Goal: Task Accomplishment & Management: Use online tool/utility

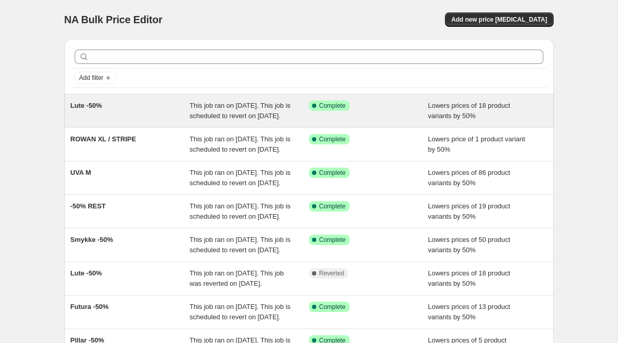
click at [89, 105] on span "Lute -50%" at bounding box center [86, 105] width 31 height 8
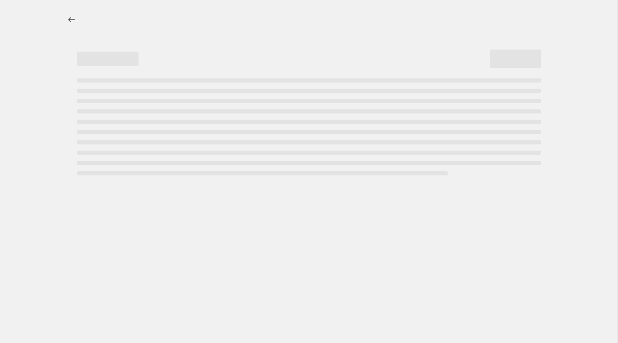
select select "percentage"
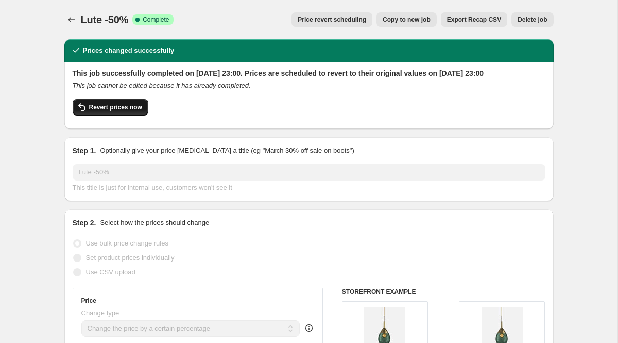
click at [106, 111] on span "Revert prices now" at bounding box center [115, 107] width 53 height 8
checkbox input "false"
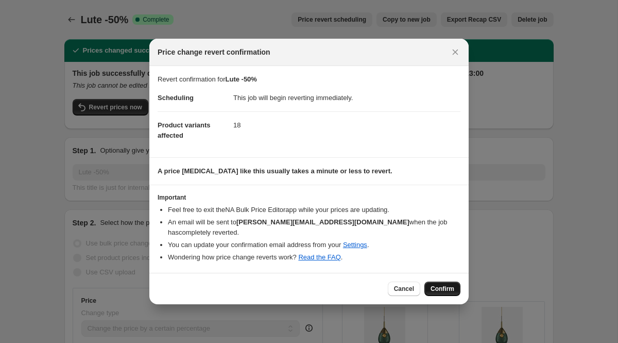
click at [445, 287] on span "Confirm" at bounding box center [443, 288] width 24 height 8
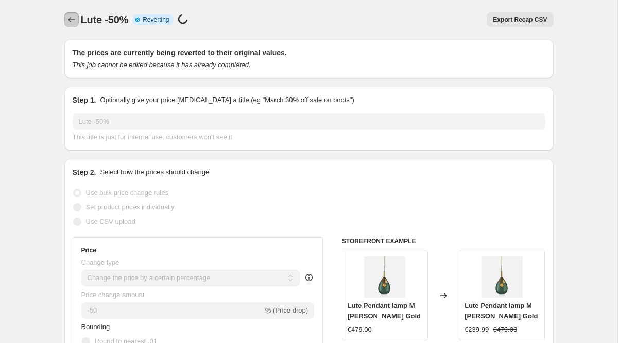
click at [72, 18] on icon "Price change jobs" at bounding box center [71, 19] width 10 height 10
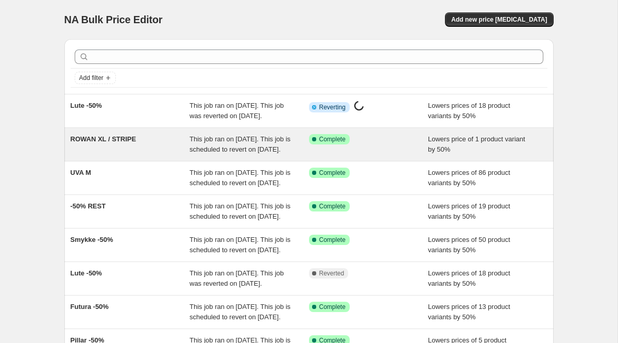
click at [115, 143] on span "ROWAN XL / STRIPE" at bounding box center [104, 139] width 66 height 8
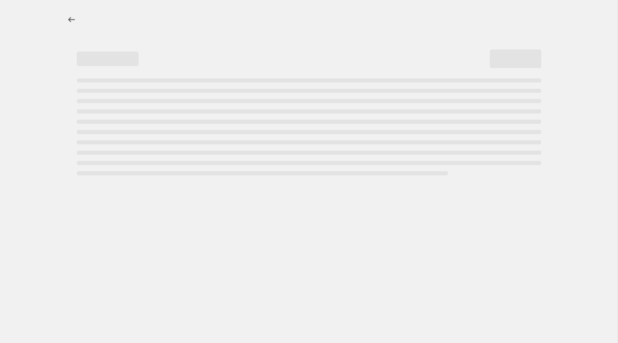
select select "percentage"
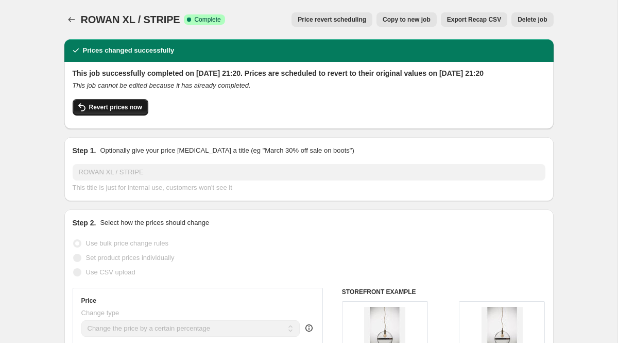
click at [133, 112] on button "Revert prices now" at bounding box center [111, 107] width 76 height 16
checkbox input "false"
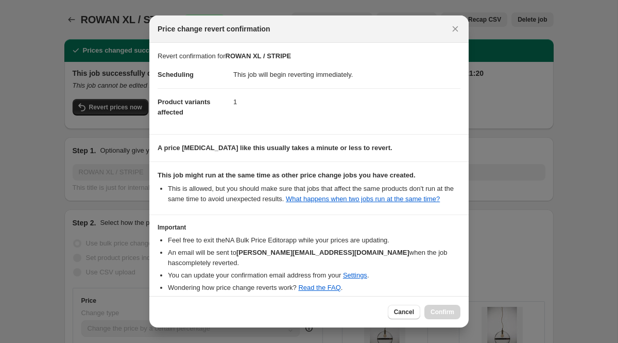
scroll to position [49, 0]
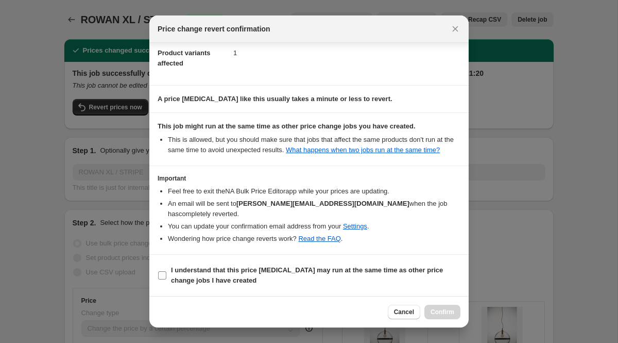
click at [280, 273] on b "I understand that this price [MEDICAL_DATA] may run at the same time as other p…" at bounding box center [307, 275] width 272 height 18
click at [166, 273] on input "I understand that this price [MEDICAL_DATA] may run at the same time as other p…" at bounding box center [162, 275] width 8 height 8
checkbox input "true"
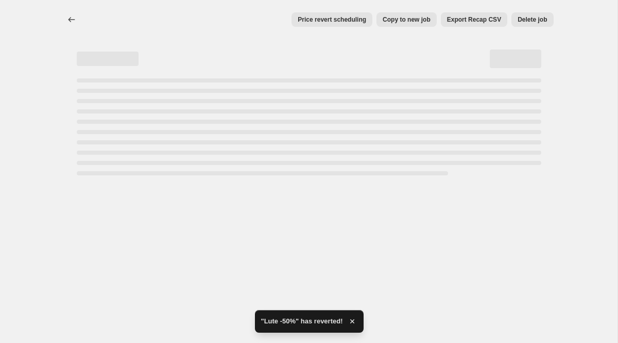
click at [443, 312] on div "Home Settings Plans Skip to content Price revert scheduling Copy to new job Exp…" at bounding box center [309, 171] width 618 height 343
select select "percentage"
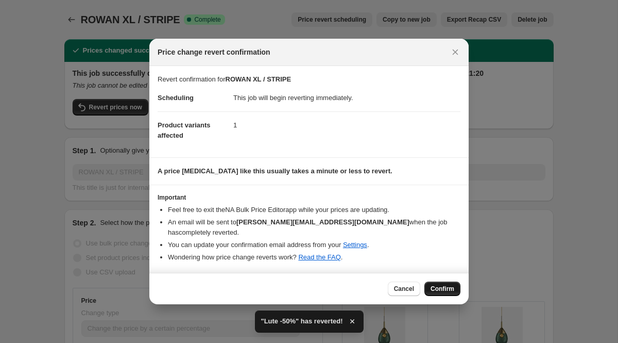
click at [443, 284] on span "Confirm" at bounding box center [443, 288] width 24 height 8
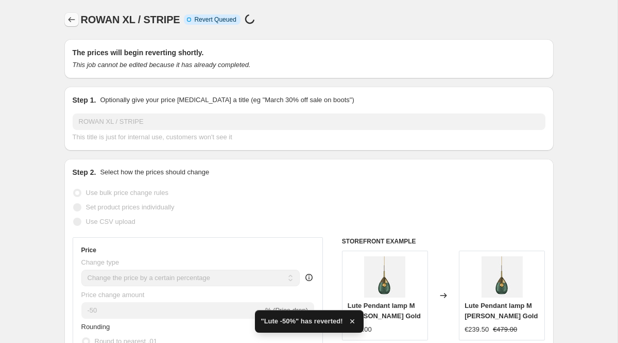
click at [75, 19] on icon "Price change jobs" at bounding box center [71, 19] width 10 height 10
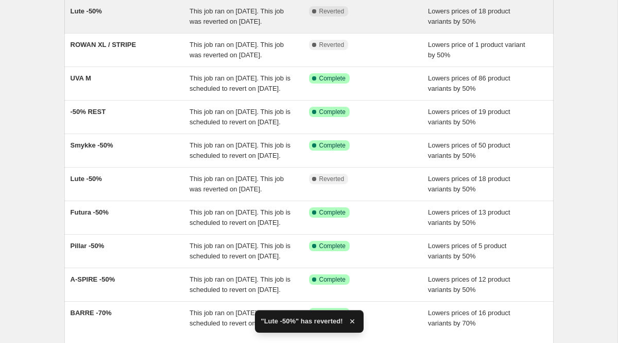
scroll to position [97, 0]
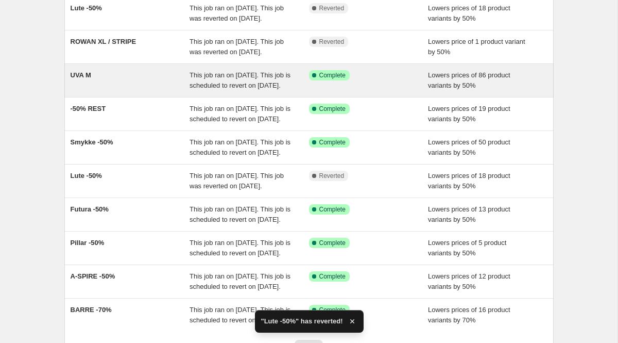
click at [80, 89] on div "UVA M This job ran on [DATE]. This job is scheduled to revert on [DATE]. Succes…" at bounding box center [308, 80] width 489 height 33
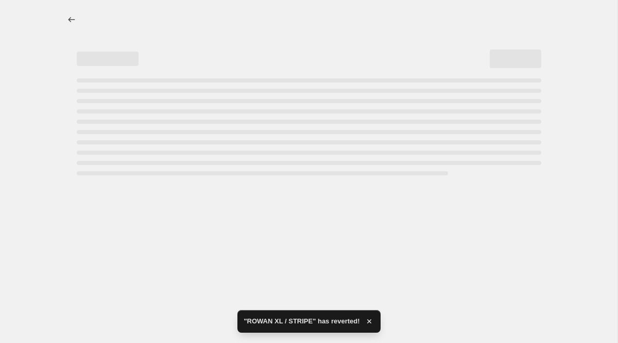
select select "percentage"
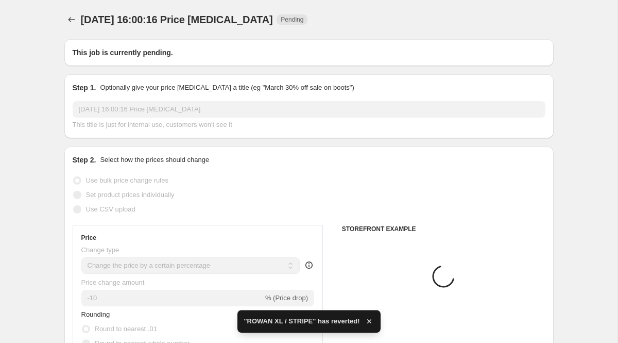
type input "UVA M"
radio input "false"
radio input "true"
checkbox input "true"
select select "collection"
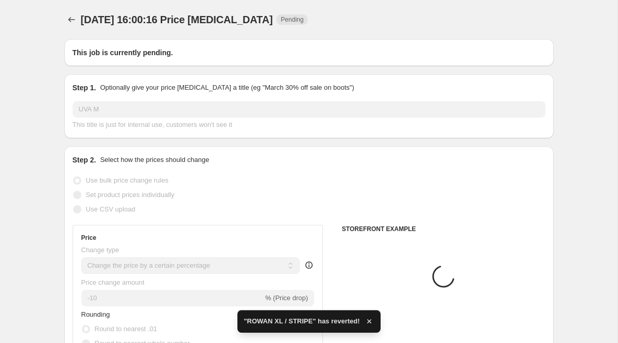
select select "collection"
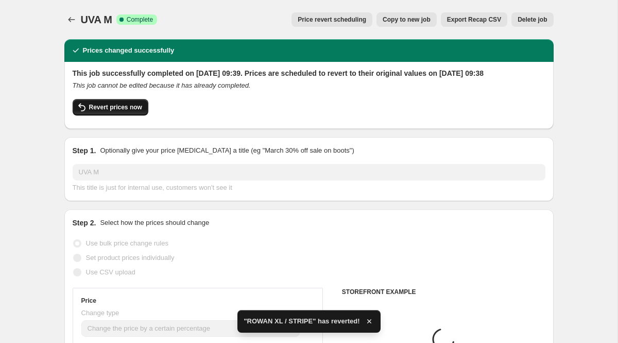
click at [139, 111] on span "Revert prices now" at bounding box center [115, 107] width 53 height 8
checkbox input "false"
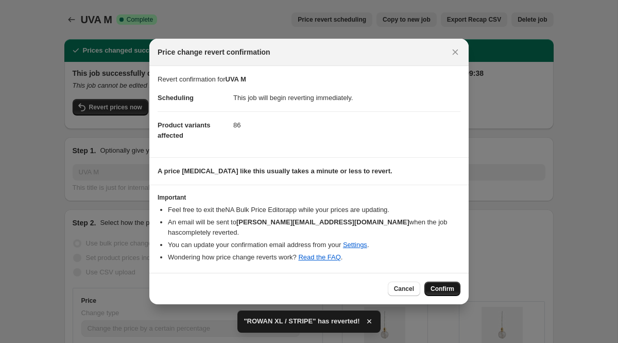
click at [436, 284] on span "Confirm" at bounding box center [443, 288] width 24 height 8
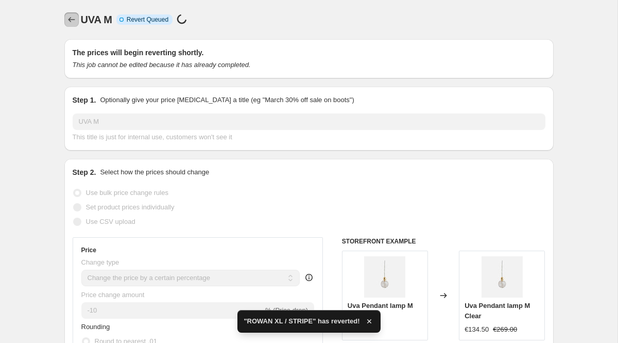
click at [72, 23] on icon "Price change jobs" at bounding box center [71, 19] width 10 height 10
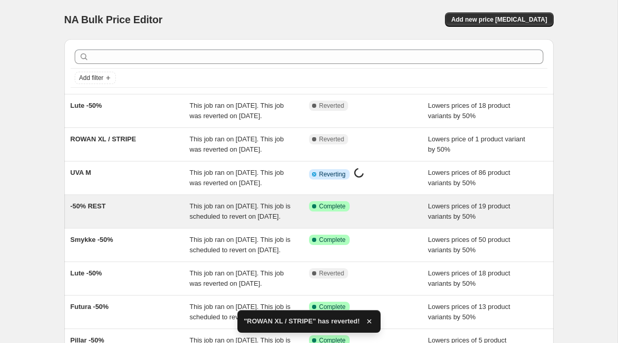
click at [95, 210] on span "-50% REST" at bounding box center [89, 206] width 36 height 8
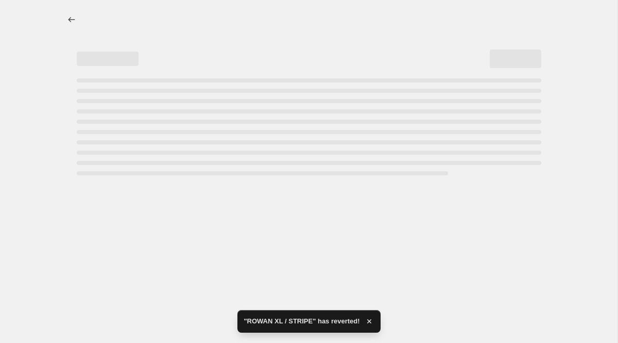
select select "percentage"
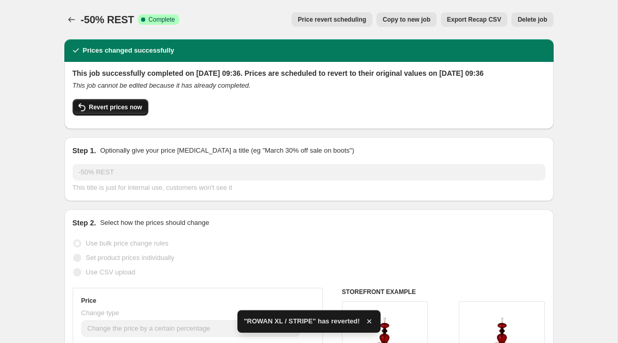
click at [128, 111] on span "Revert prices now" at bounding box center [115, 107] width 53 height 8
checkbox input "false"
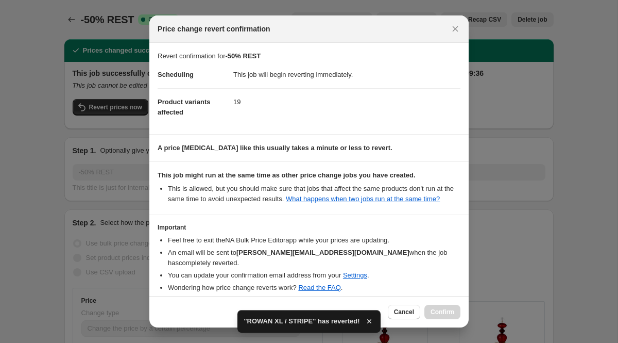
scroll to position [49, 0]
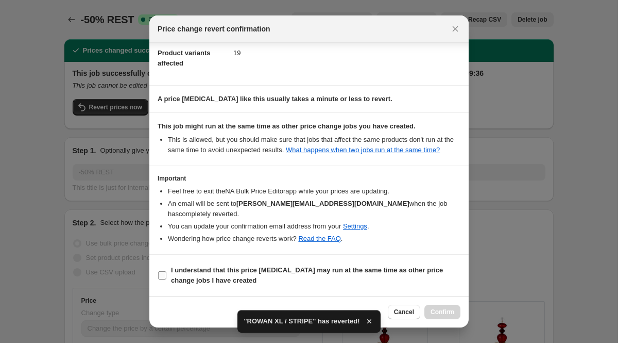
click at [307, 264] on label "I understand that this price [MEDICAL_DATA] may run at the same time as other p…" at bounding box center [309, 275] width 303 height 25
click at [166, 271] on input "I understand that this price [MEDICAL_DATA] may run at the same time as other p…" at bounding box center [162, 275] width 8 height 8
checkbox input "true"
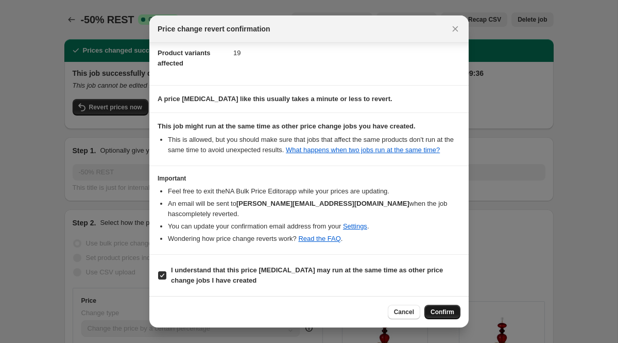
click at [438, 309] on span "Confirm" at bounding box center [443, 312] width 24 height 8
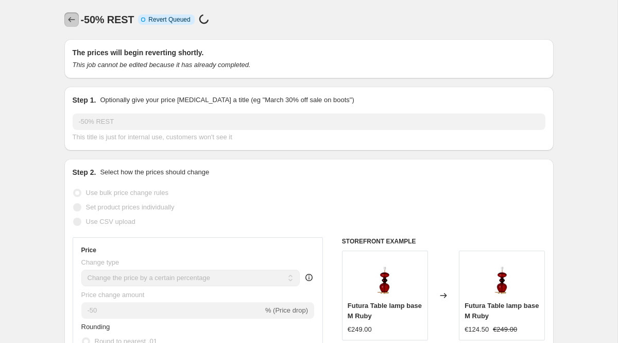
click at [75, 19] on icon "Price change jobs" at bounding box center [71, 19] width 10 height 10
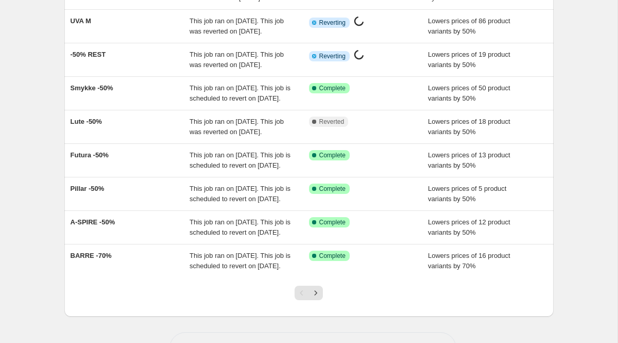
scroll to position [151, 0]
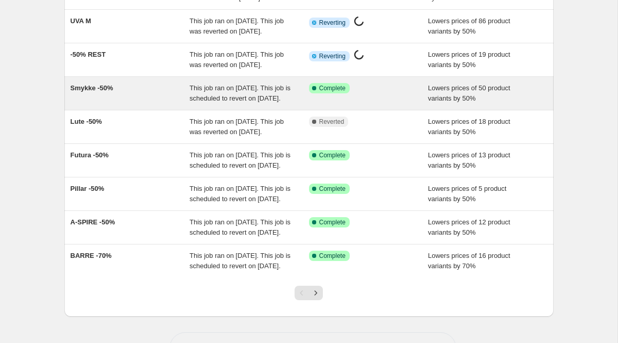
click at [99, 92] on span "Smykke -50%" at bounding box center [92, 88] width 43 height 8
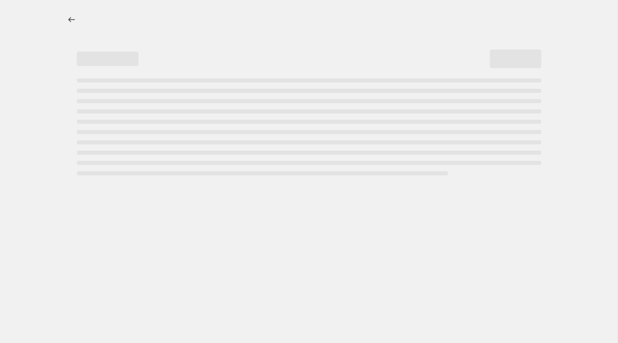
select select "percentage"
select select "collection"
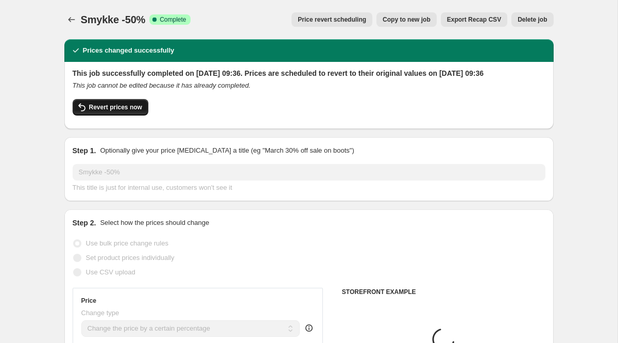
click at [131, 111] on span "Revert prices now" at bounding box center [115, 107] width 53 height 8
checkbox input "false"
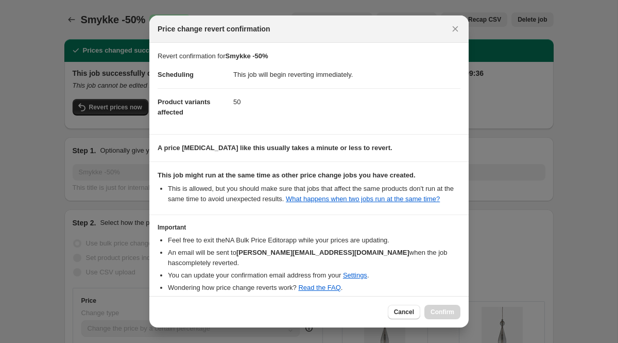
scroll to position [49, 0]
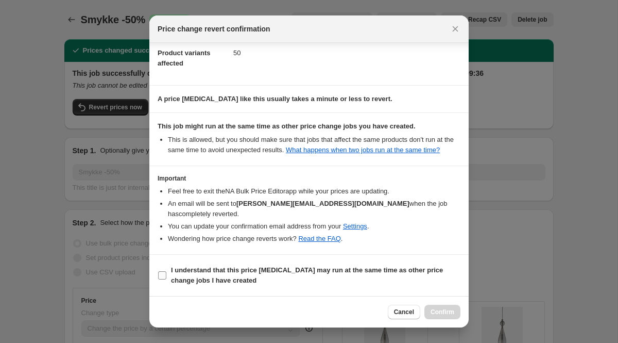
click at [318, 265] on span "I understand that this price [MEDICAL_DATA] may run at the same time as other p…" at bounding box center [316, 275] width 290 height 21
click at [166, 271] on input "I understand that this price [MEDICAL_DATA] may run at the same time as other p…" at bounding box center [162, 275] width 8 height 8
checkbox input "true"
click at [443, 312] on span "Confirm" at bounding box center [443, 312] width 24 height 8
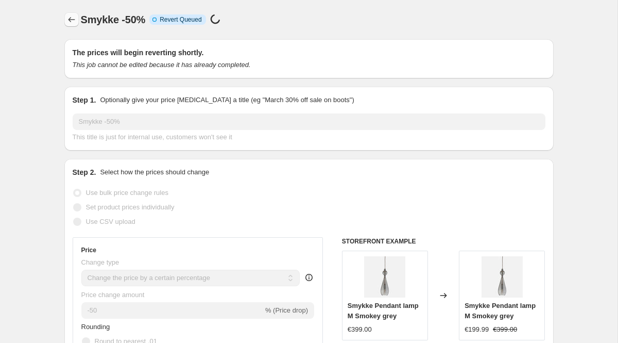
click at [73, 16] on icon "Price change jobs" at bounding box center [71, 19] width 10 height 10
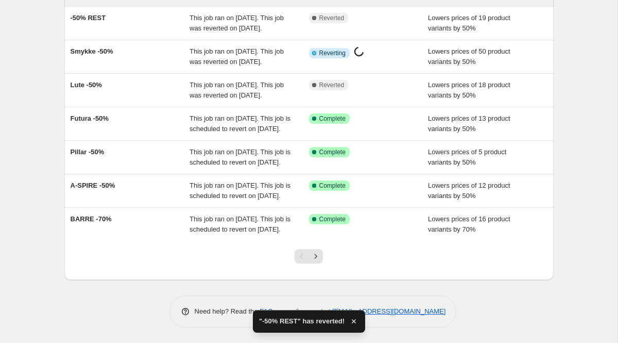
scroll to position [192, 0]
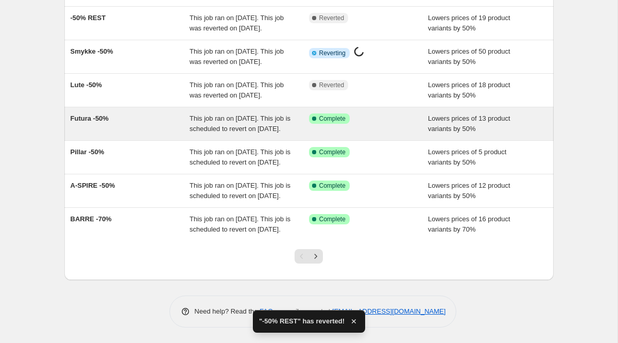
click at [94, 122] on span "Futura -50%" at bounding box center [90, 118] width 38 height 8
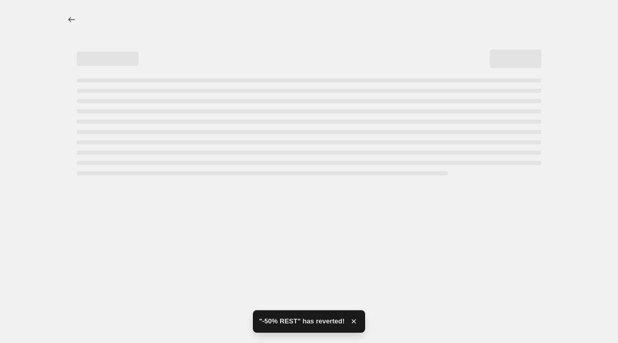
select select "percentage"
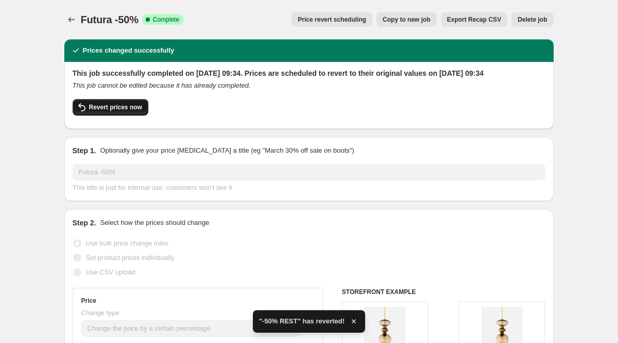
click at [110, 111] on span "Revert prices now" at bounding box center [115, 107] width 53 height 8
checkbox input "false"
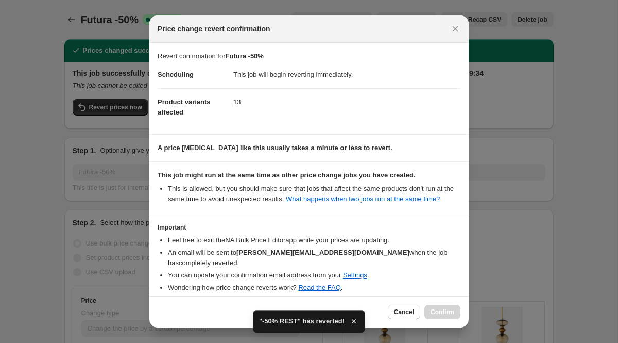
scroll to position [49, 0]
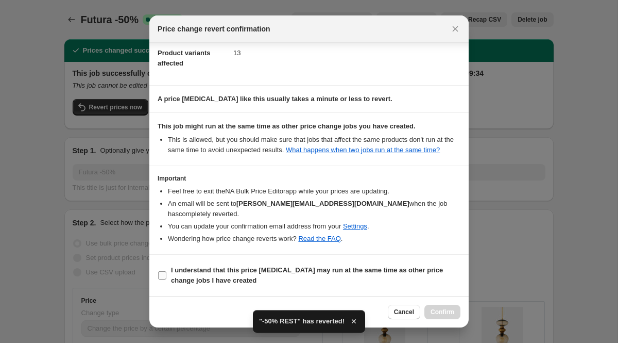
click at [218, 268] on b "I understand that this price [MEDICAL_DATA] may run at the same time as other p…" at bounding box center [307, 275] width 272 height 18
click at [166, 271] on input "I understand that this price [MEDICAL_DATA] may run at the same time as other p…" at bounding box center [162, 275] width 8 height 8
checkbox input "true"
click at [443, 312] on span "Confirm" at bounding box center [443, 312] width 24 height 8
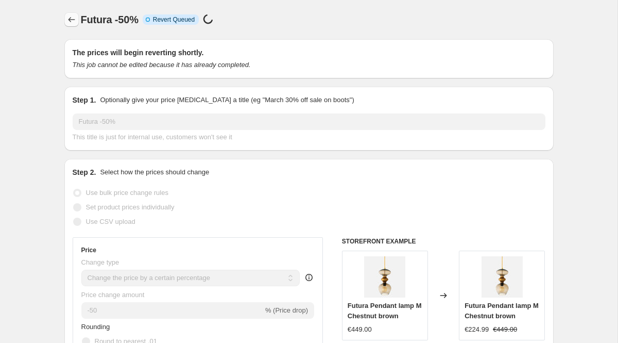
click at [75, 16] on icon "Price change jobs" at bounding box center [71, 19] width 10 height 10
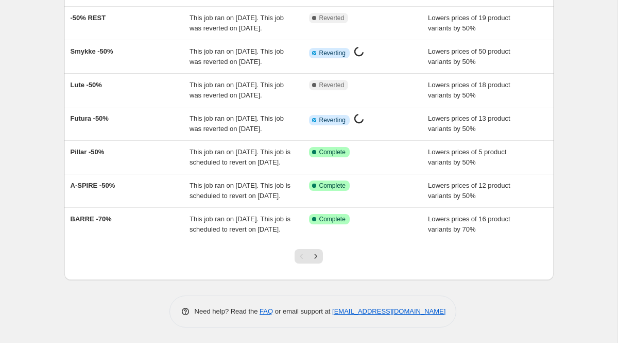
scroll to position [269, 0]
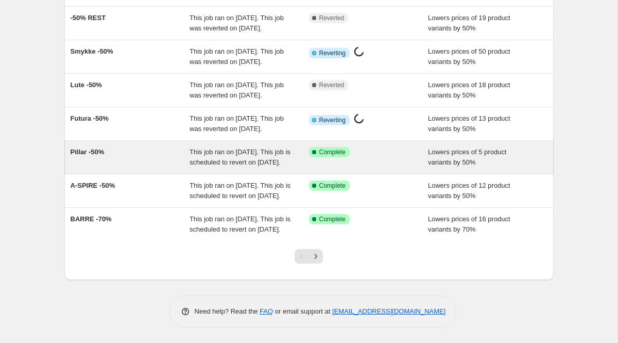
click at [90, 148] on span "Pillar -50%" at bounding box center [88, 152] width 34 height 8
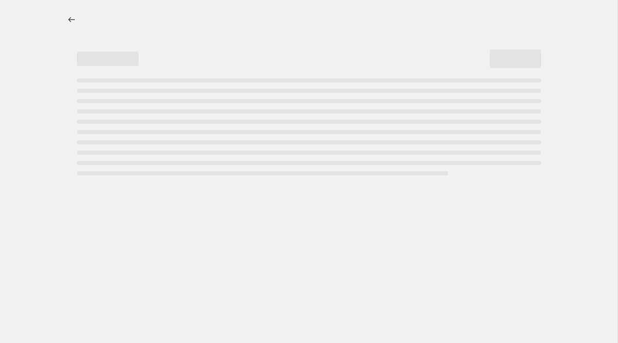
select select "percentage"
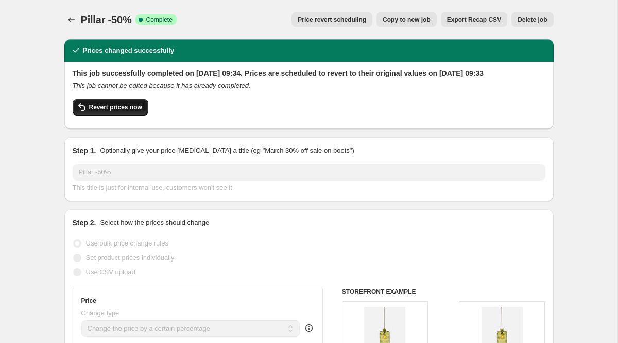
click at [121, 111] on span "Revert prices now" at bounding box center [115, 107] width 53 height 8
checkbox input "false"
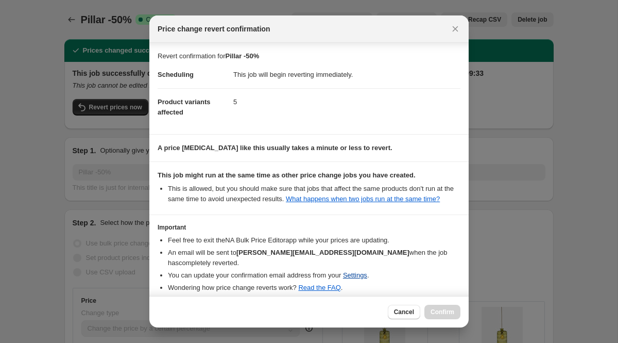
scroll to position [49, 0]
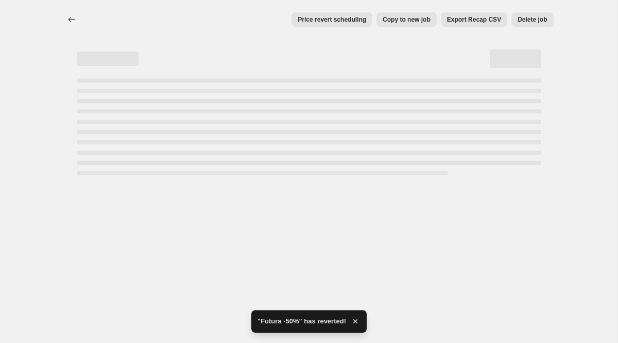
select select "percentage"
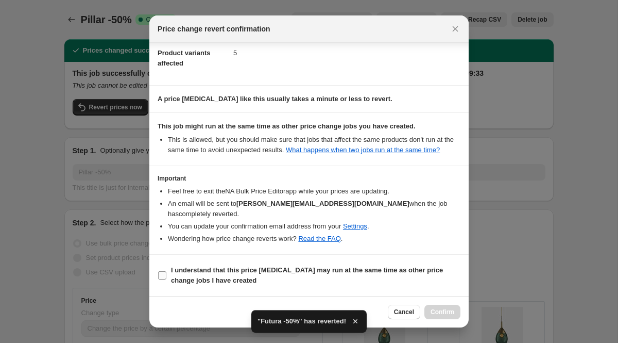
click at [168, 272] on label "I understand that this price [MEDICAL_DATA] may run at the same time as other p…" at bounding box center [309, 275] width 303 height 25
click at [166, 272] on input "I understand that this price [MEDICAL_DATA] may run at the same time as other p…" at bounding box center [162, 275] width 8 height 8
checkbox input "true"
click at [441, 311] on span "Confirm" at bounding box center [443, 312] width 24 height 8
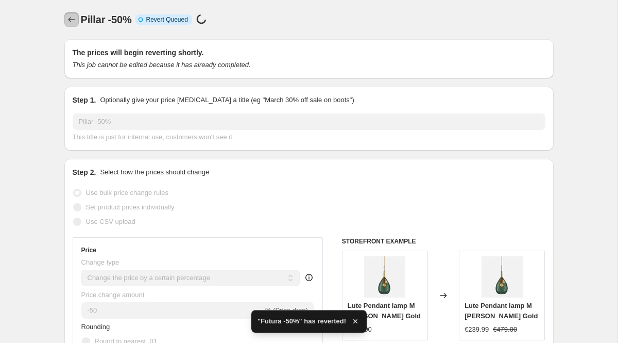
click at [69, 18] on icon "Price change jobs" at bounding box center [71, 19] width 10 height 10
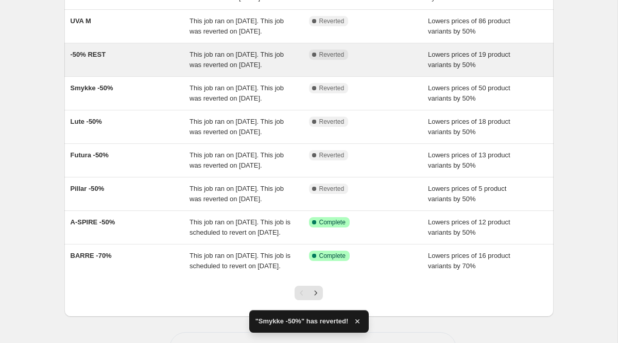
scroll to position [291, 0]
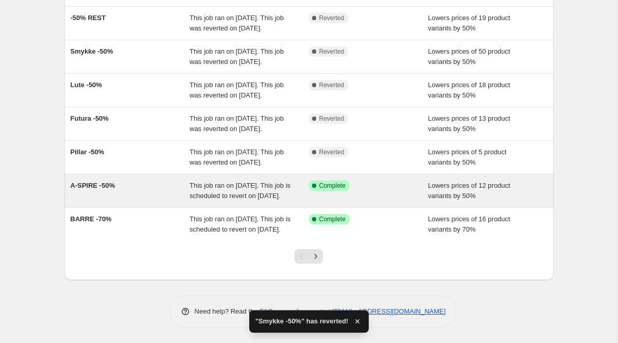
click at [96, 181] on span "A-SPIRE -50%" at bounding box center [93, 185] width 45 height 8
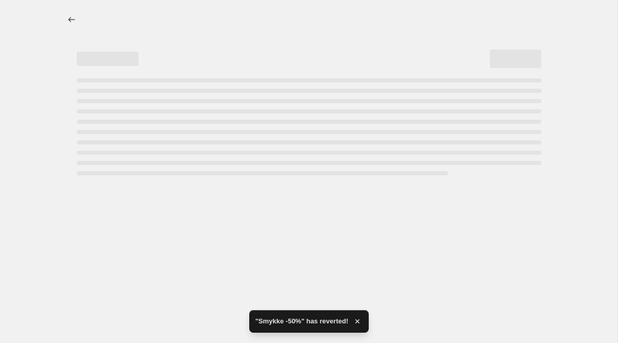
select select "percentage"
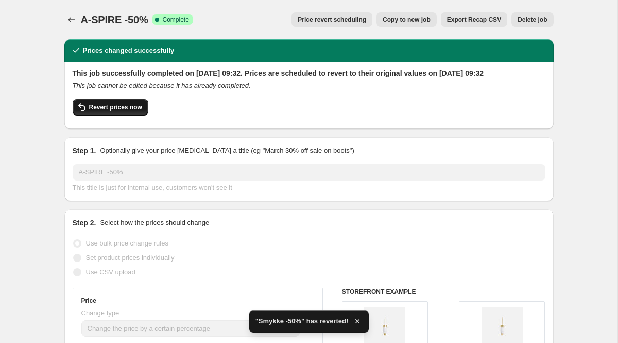
select select "percentage"
click at [132, 115] on button "Revert prices now" at bounding box center [111, 107] width 76 height 16
checkbox input "false"
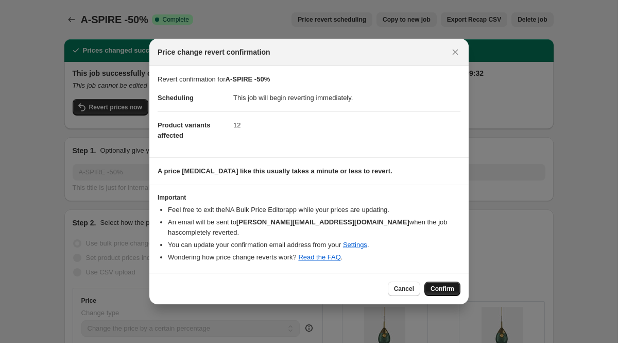
click at [432, 286] on span "Confirm" at bounding box center [443, 288] width 24 height 8
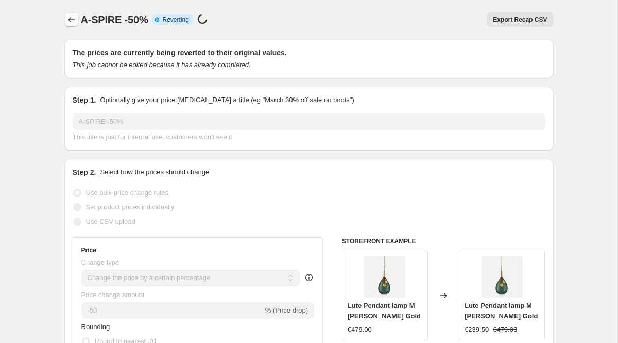
click at [72, 22] on icon "Price change jobs" at bounding box center [71, 19] width 10 height 10
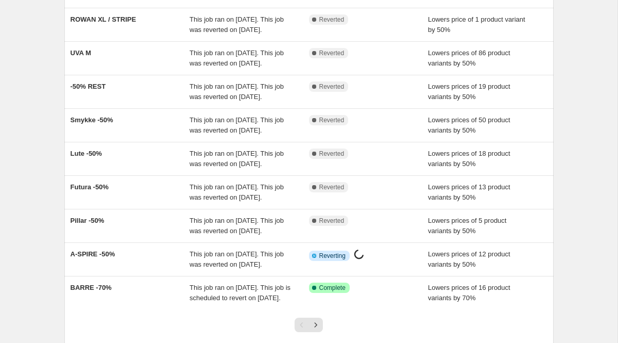
scroll to position [291, 0]
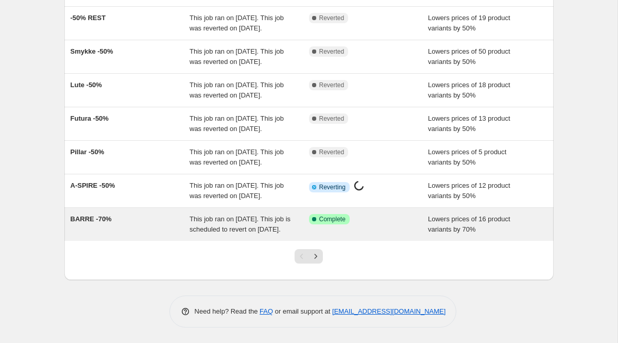
click at [90, 215] on span "BARRE -70%" at bounding box center [91, 219] width 41 height 8
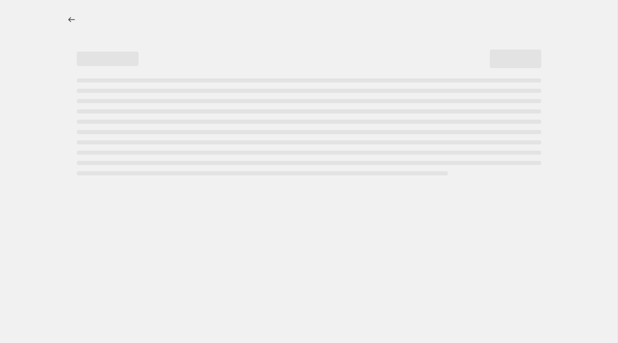
select select "percentage"
select select "collection"
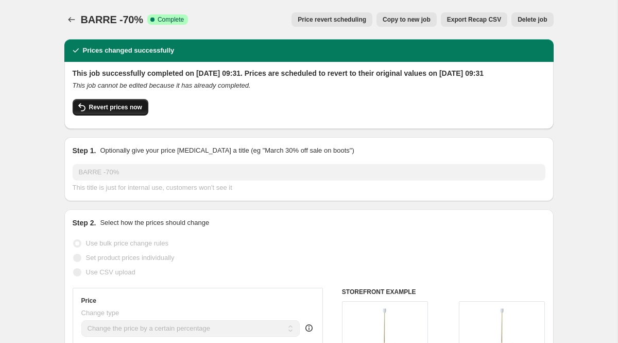
click at [118, 111] on span "Revert prices now" at bounding box center [115, 107] width 53 height 8
checkbox input "false"
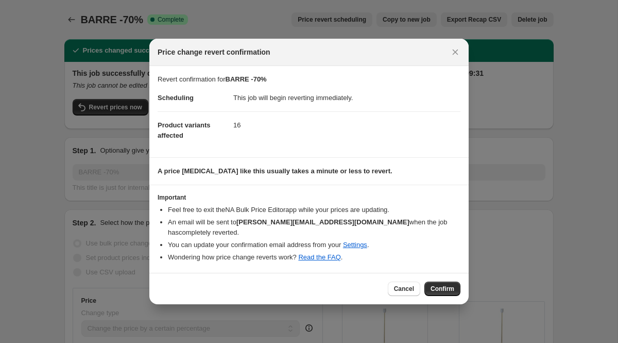
select select "percentage"
select select "collection"
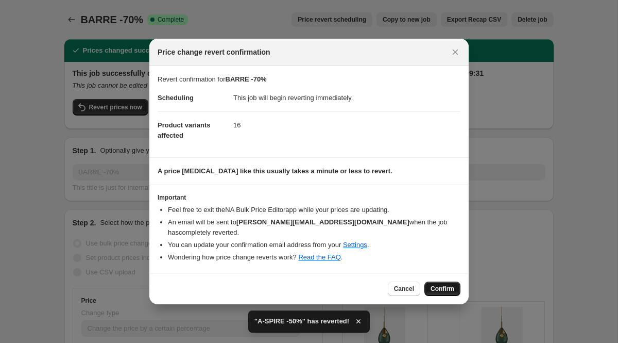
click at [437, 286] on span "Confirm" at bounding box center [443, 288] width 24 height 8
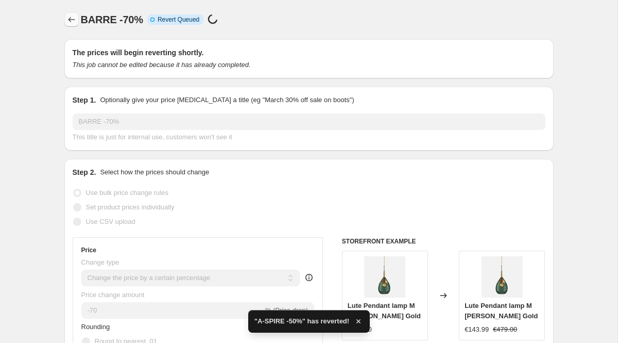
click at [72, 15] on icon "Price change jobs" at bounding box center [71, 19] width 10 height 10
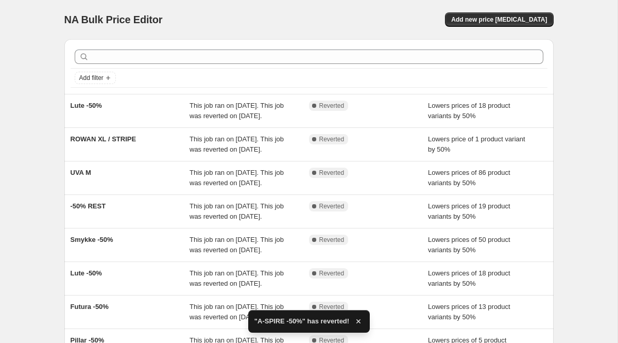
scroll to position [291, 0]
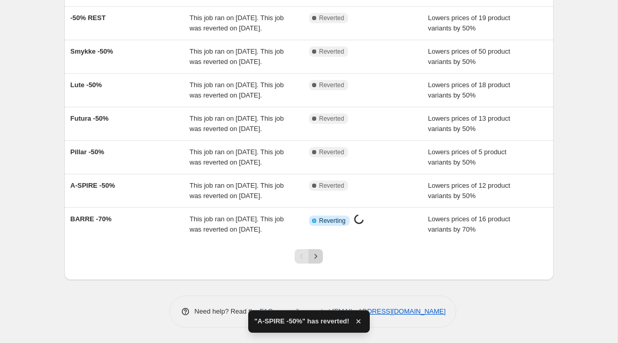
click at [319, 256] on icon "Next" at bounding box center [316, 256] width 10 height 10
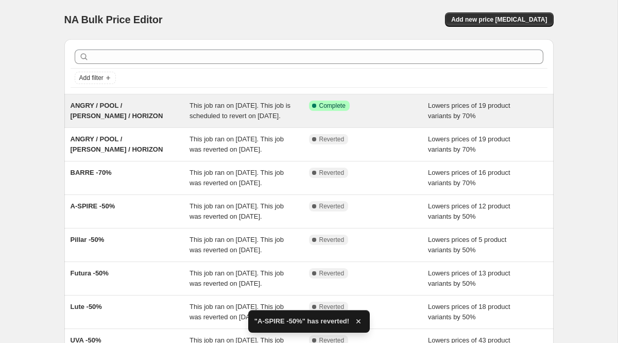
click at [99, 113] on span "ANGRY / POOL / [PERSON_NAME] / HORIZON" at bounding box center [117, 110] width 93 height 18
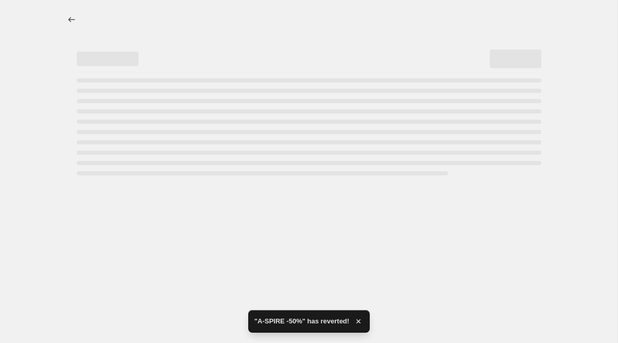
select select "percentage"
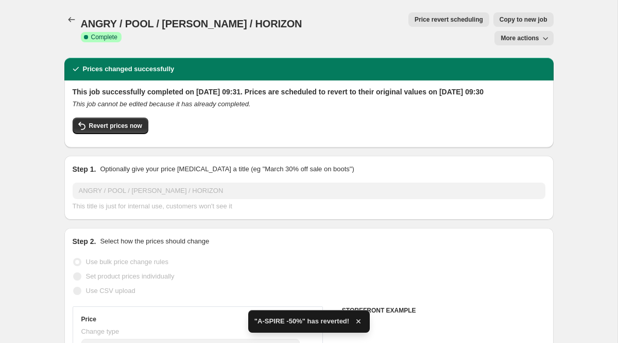
select select "percentage"
click at [118, 117] on div "This job successfully completed on [DATE] 09:31. Prices are scheduled to revert…" at bounding box center [309, 113] width 473 height 53
click at [118, 122] on span "Revert prices now" at bounding box center [115, 126] width 53 height 8
checkbox input "false"
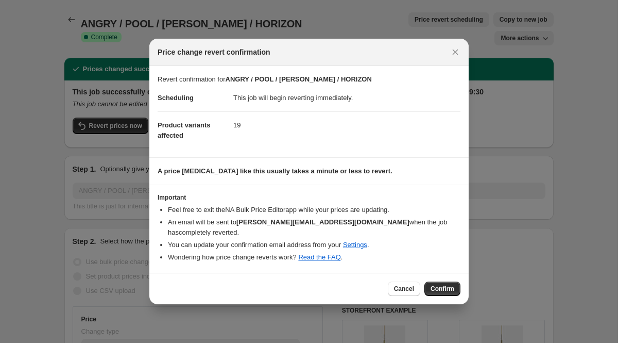
click at [437, 292] on div "Cancel Confirm" at bounding box center [308, 288] width 319 height 31
click at [438, 285] on span "Confirm" at bounding box center [443, 288] width 24 height 8
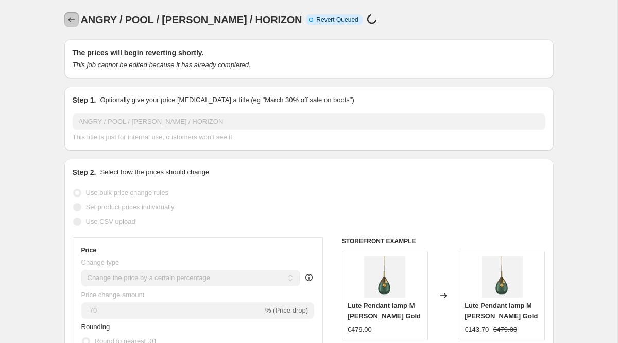
click at [73, 26] on button "Price change jobs" at bounding box center [71, 19] width 14 height 14
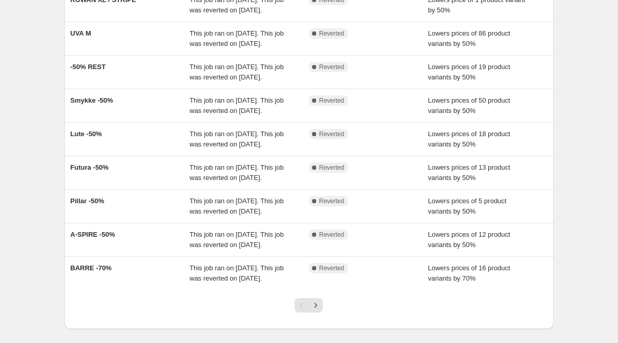
scroll to position [291, 0]
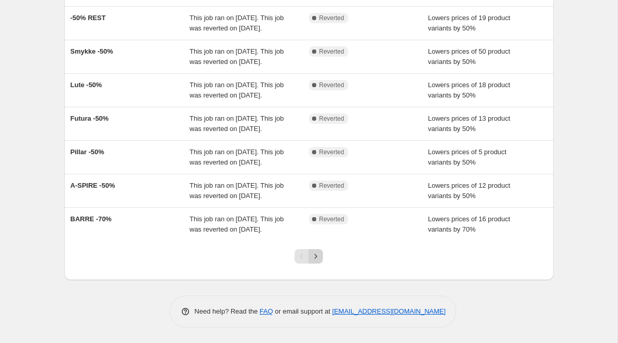
click at [311, 260] on icon "Next" at bounding box center [316, 256] width 10 height 10
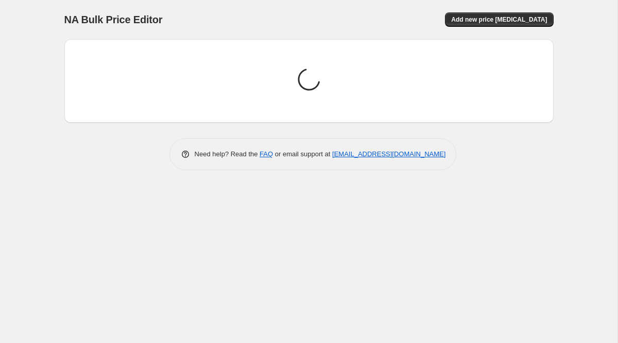
scroll to position [0, 0]
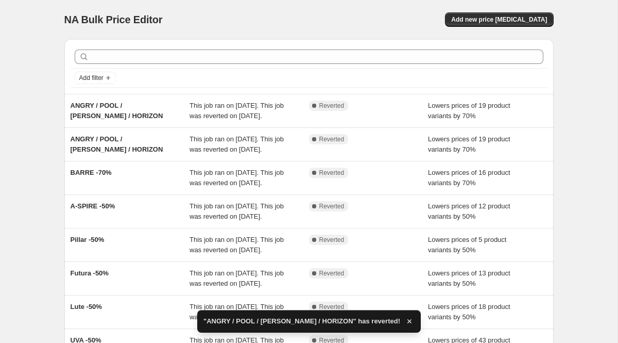
click at [95, 104] on span "ANGRY / POOL / [PERSON_NAME] / HORIZON" at bounding box center [117, 110] width 93 height 18
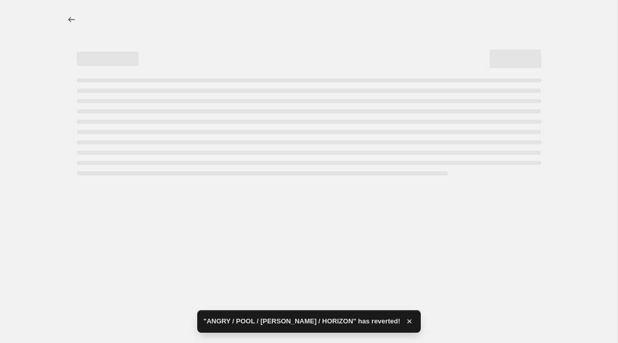
select select "percentage"
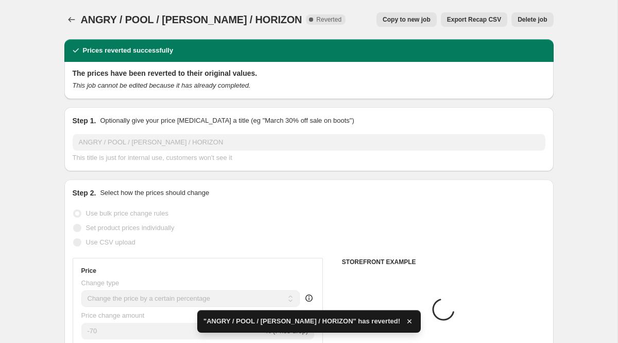
click at [406, 19] on span "Copy to new job" at bounding box center [407, 19] width 48 height 8
select select "percentage"
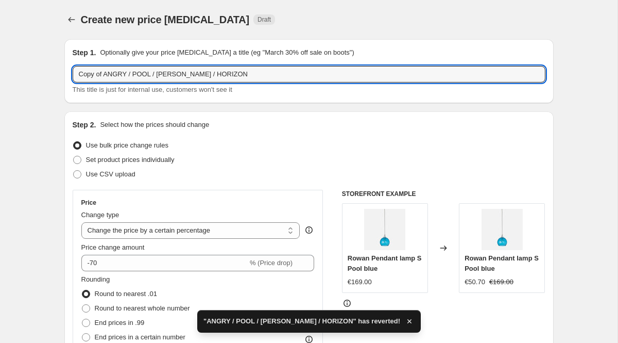
drag, startPoint x: 106, startPoint y: 75, endPoint x: 45, endPoint y: 74, distance: 60.8
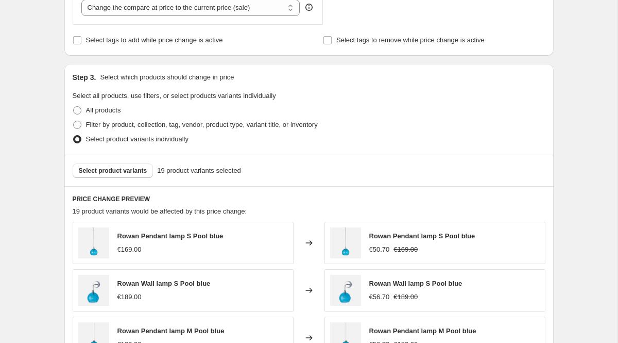
scroll to position [719, 0]
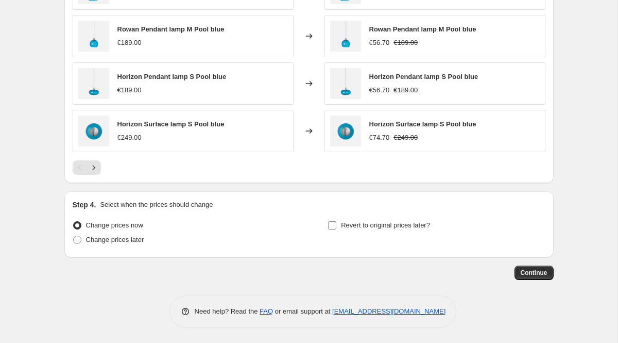
type input "29/9 ANGRY / POOL / [PERSON_NAME] / HORIZON"
click at [415, 227] on span "Revert to original prices later?" at bounding box center [385, 225] width 89 height 8
click at [336, 227] on input "Revert to original prices later?" at bounding box center [332, 225] width 8 height 8
checkbox input "true"
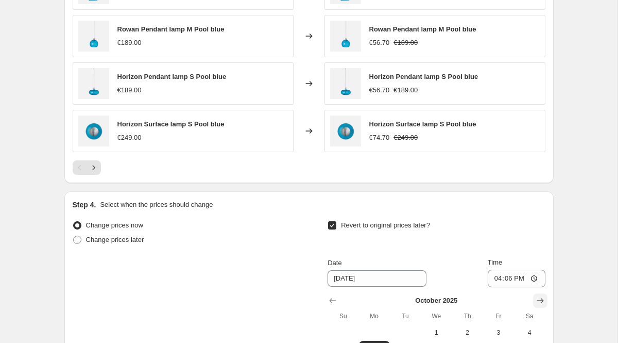
click at [538, 298] on icon "Show next month, November 2025" at bounding box center [540, 300] width 10 height 10
click at [538, 298] on icon "Show next month, December 2025" at bounding box center [540, 300] width 10 height 10
click at [538, 298] on icon "Show next month, January 2026" at bounding box center [540, 300] width 10 height 10
click at [462, 335] on span "1" at bounding box center [467, 332] width 23 height 8
type input "[DATE]"
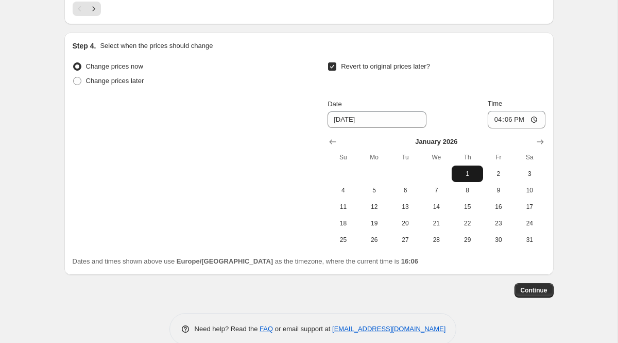
scroll to position [879, 0]
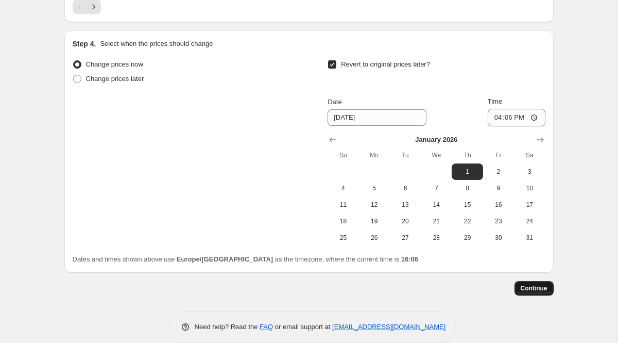
click at [529, 287] on span "Continue" at bounding box center [534, 288] width 27 height 8
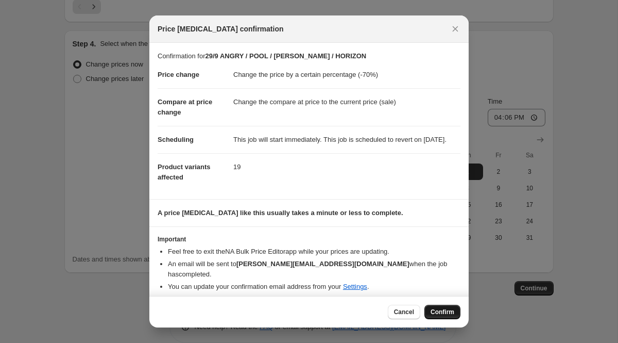
click at [446, 307] on button "Confirm" at bounding box center [443, 311] width 36 height 14
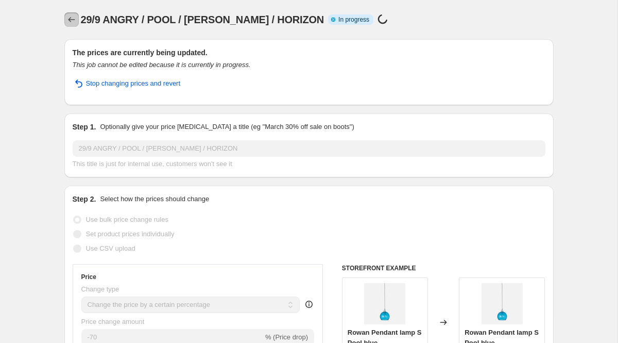
click at [71, 18] on icon "Price change jobs" at bounding box center [71, 19] width 10 height 10
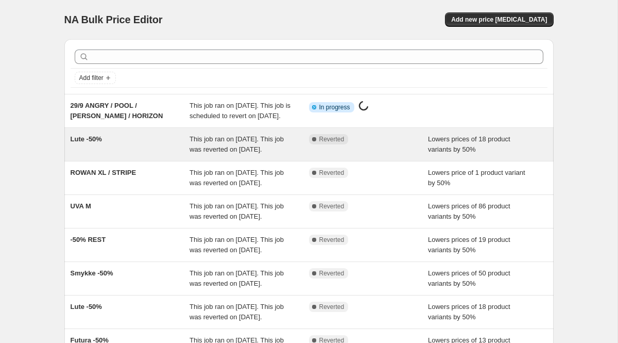
click at [91, 143] on span "Lute -50%" at bounding box center [86, 139] width 31 height 8
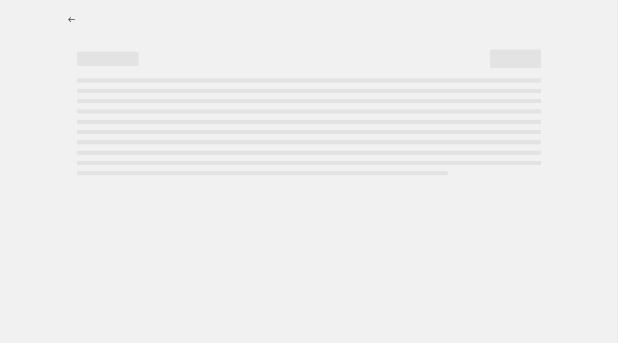
select select "percentage"
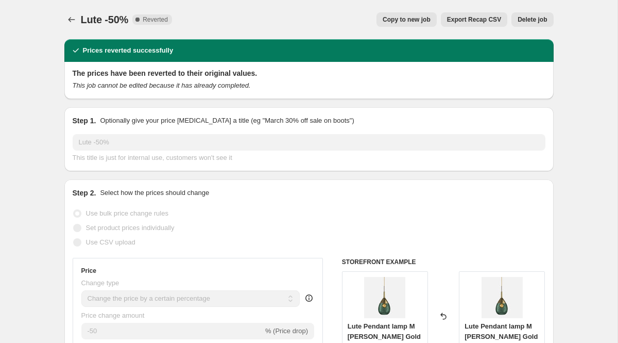
click at [407, 16] on span "Copy to new job" at bounding box center [407, 19] width 48 height 8
select select "percentage"
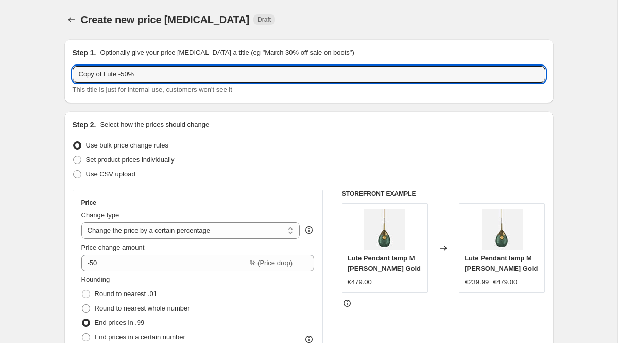
drag, startPoint x: 104, startPoint y: 74, endPoint x: 39, endPoint y: 74, distance: 64.9
select select "percentage"
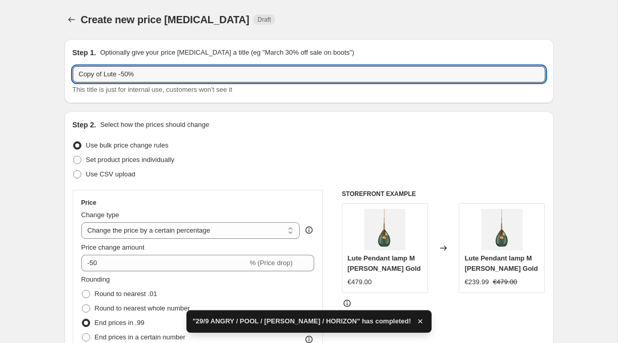
drag, startPoint x: 104, startPoint y: 74, endPoint x: 14, endPoint y: 73, distance: 89.7
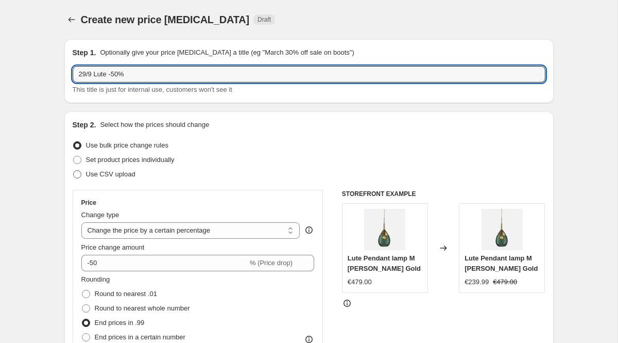
scroll to position [719, 0]
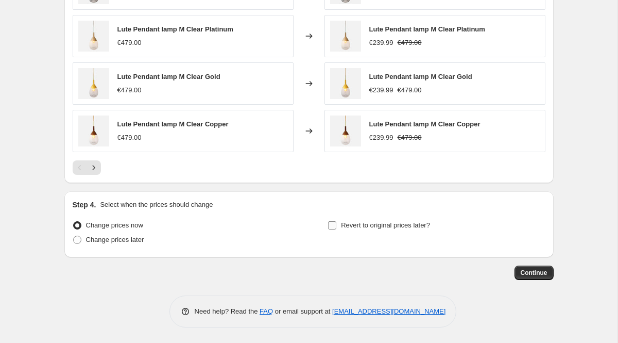
type input "29/9 Lute -50%"
click at [377, 225] on span "Revert to original prices later?" at bounding box center [385, 225] width 89 height 8
click at [336, 225] on input "Revert to original prices later?" at bounding box center [332, 225] width 8 height 8
checkbox input "true"
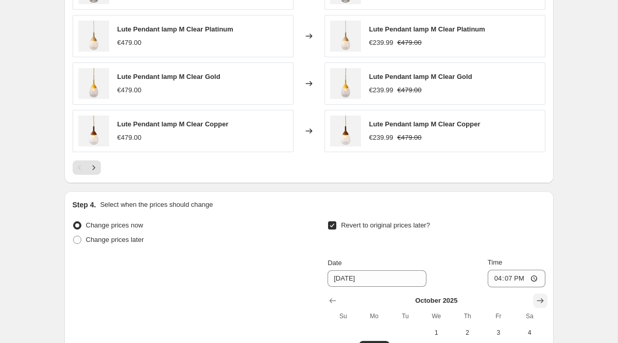
click at [539, 300] on icon "Show next month, November 2025" at bounding box center [540, 300] width 7 height 5
click at [539, 300] on icon "Show next month, December 2025" at bounding box center [540, 300] width 7 height 5
click at [539, 300] on icon "Show next month, January 2026" at bounding box center [540, 300] width 7 height 5
click at [470, 328] on span "1" at bounding box center [467, 332] width 23 height 8
type input "[DATE]"
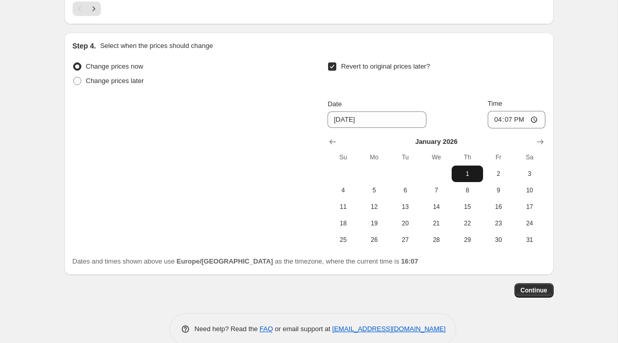
scroll to position [878, 0]
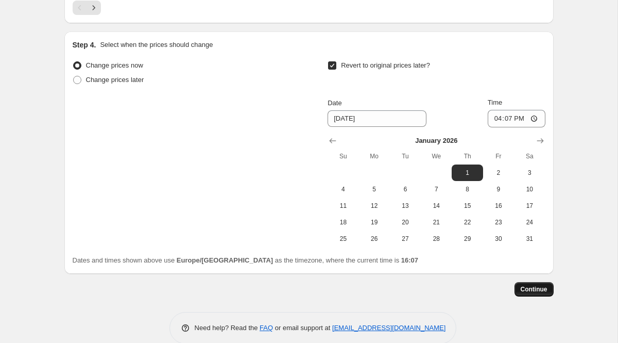
click at [528, 282] on button "Continue" at bounding box center [534, 289] width 39 height 14
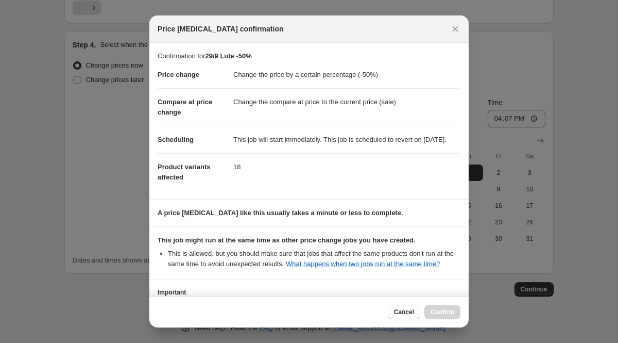
scroll to position [112, 0]
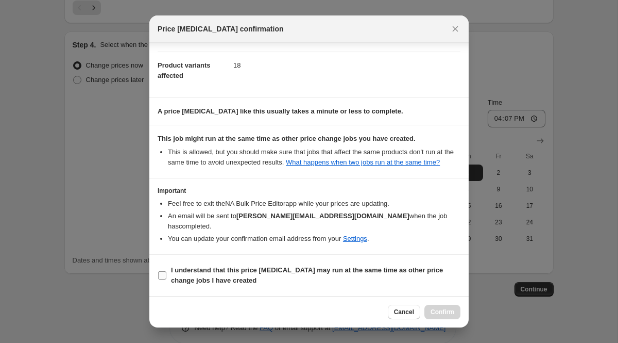
click at [275, 273] on b "I understand that this price [MEDICAL_DATA] may run at the same time as other p…" at bounding box center [307, 275] width 272 height 18
click at [166, 273] on input "I understand that this price [MEDICAL_DATA] may run at the same time as other p…" at bounding box center [162, 275] width 8 height 8
checkbox input "true"
click at [451, 314] on span "Confirm" at bounding box center [443, 312] width 24 height 8
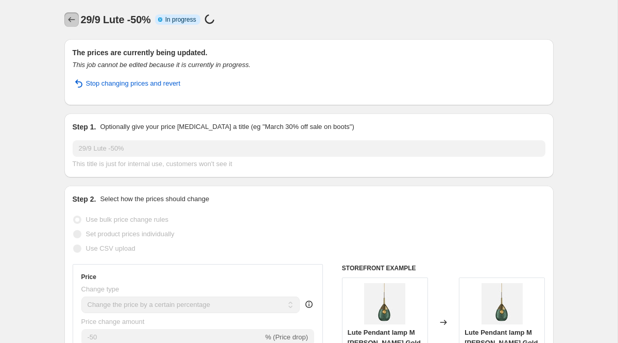
click at [67, 14] on button "Price change jobs" at bounding box center [71, 19] width 14 height 14
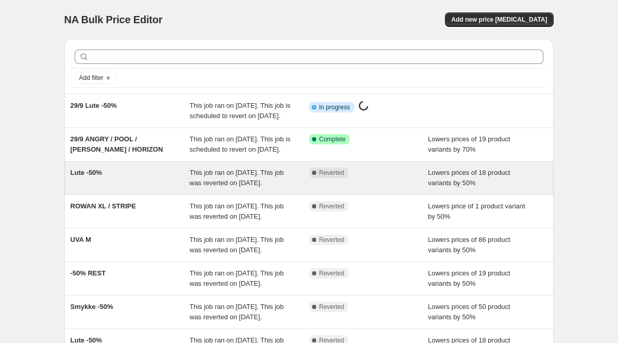
click at [97, 188] on div "Lute -50%" at bounding box center [131, 177] width 120 height 21
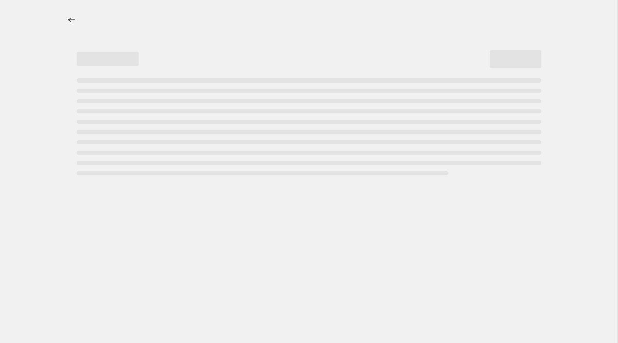
select select "percentage"
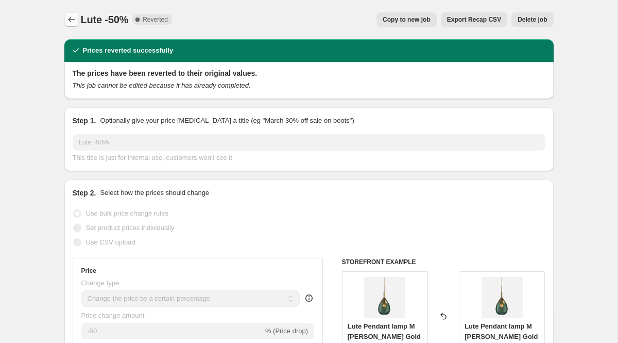
click at [66, 19] on icon "Price change jobs" at bounding box center [71, 19] width 10 height 10
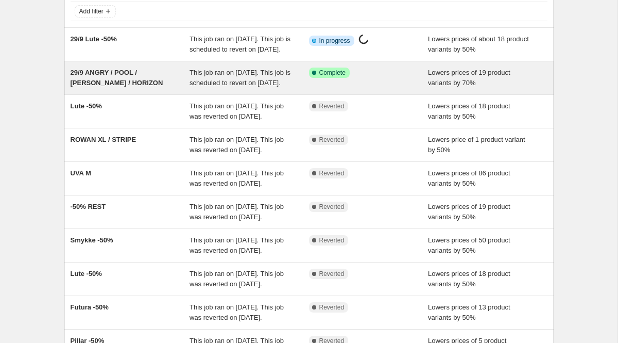
scroll to position [76, 0]
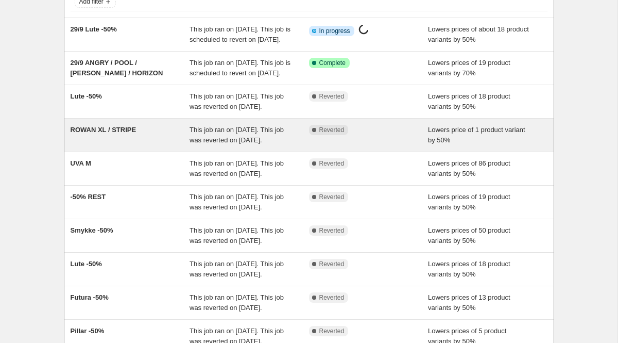
click at [119, 133] on span "ROWAN XL / STRIPE" at bounding box center [104, 130] width 66 height 8
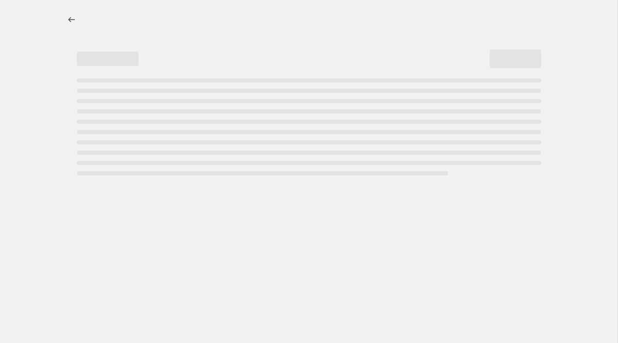
select select "percentage"
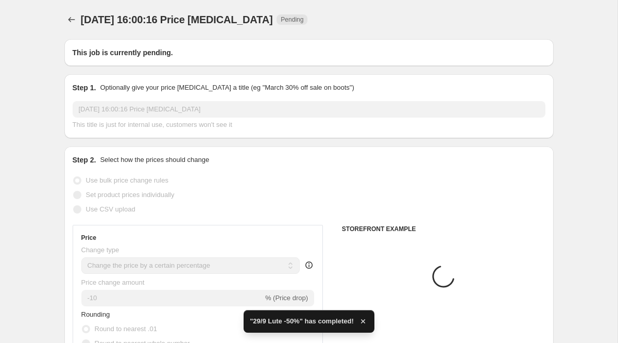
type input "ROWAN XL / STRIPE"
radio input "false"
radio input "true"
checkbox input "true"
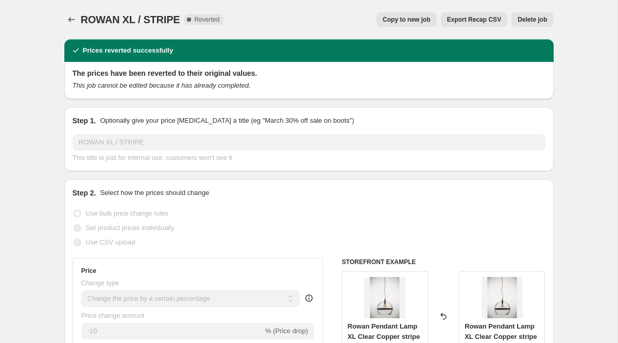
click at [392, 25] on button "Copy to new job" at bounding box center [407, 19] width 60 height 14
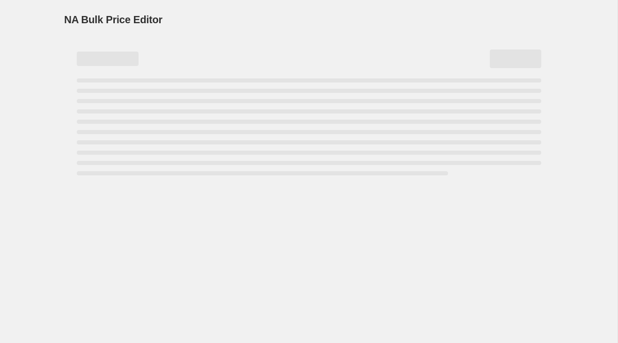
select select "percentage"
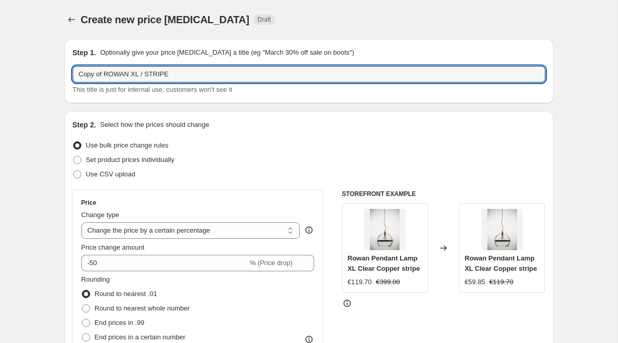
drag, startPoint x: 106, startPoint y: 72, endPoint x: 45, endPoint y: 77, distance: 61.5
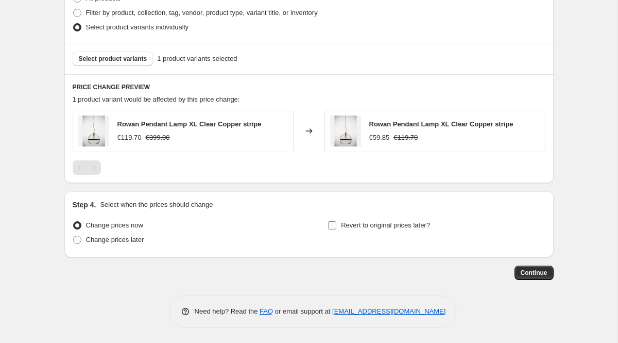
type input "29/9 ROWAN XL / STRIPE"
click at [367, 227] on span "Revert to original prices later?" at bounding box center [385, 225] width 89 height 8
click at [336, 227] on input "Revert to original prices later?" at bounding box center [332, 225] width 8 height 8
checkbox input "true"
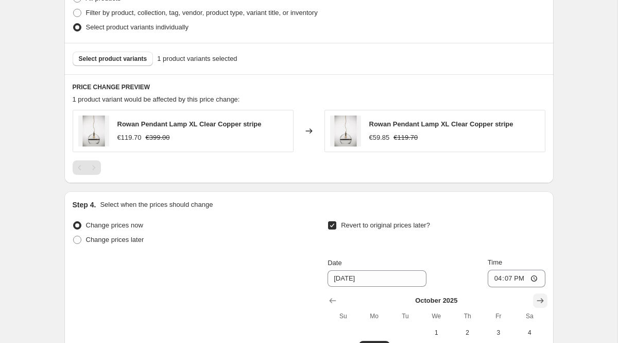
click at [542, 300] on icon "Show next month, November 2025" at bounding box center [540, 300] width 7 height 5
click at [542, 300] on icon "Show next month, December 2025" at bounding box center [540, 300] width 7 height 5
click at [542, 300] on icon "Show next month, January 2026" at bounding box center [540, 300] width 7 height 5
click at [463, 334] on span "1" at bounding box center [467, 332] width 23 height 8
type input "[DATE]"
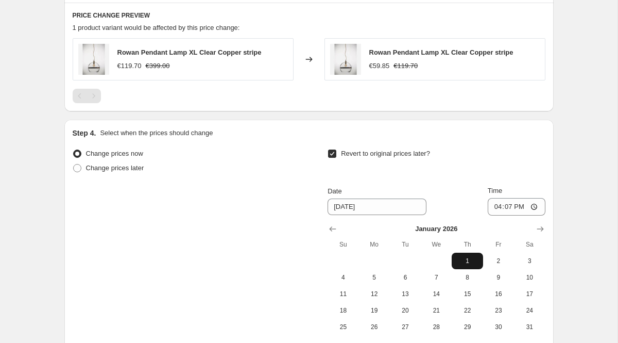
scroll to position [705, 0]
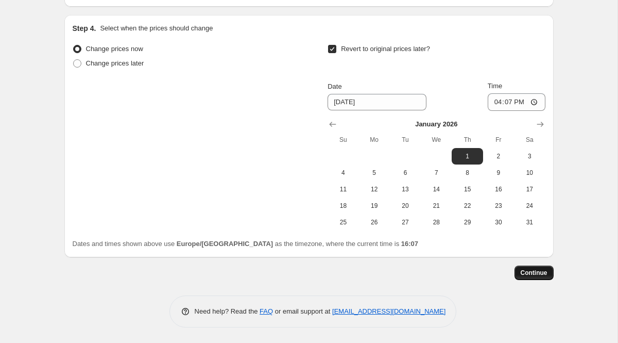
click at [525, 274] on span "Continue" at bounding box center [534, 272] width 27 height 8
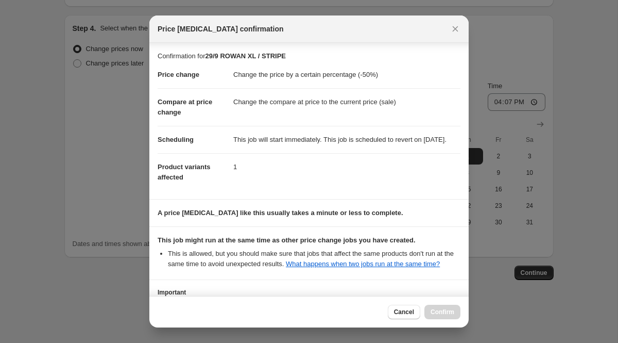
scroll to position [112, 0]
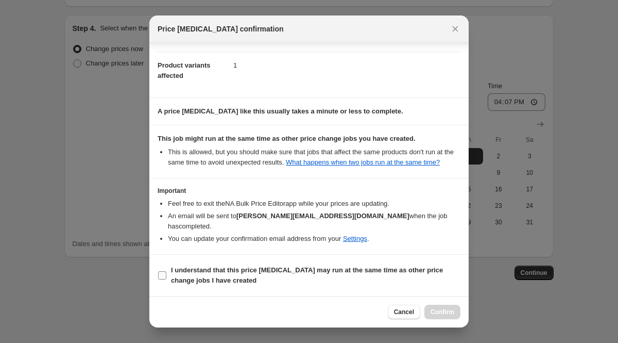
click at [260, 269] on b "I understand that this price [MEDICAL_DATA] may run at the same time as other p…" at bounding box center [307, 275] width 272 height 18
click at [166, 271] on input "I understand that this price [MEDICAL_DATA] may run at the same time as other p…" at bounding box center [162, 275] width 8 height 8
checkbox input "true"
click at [447, 308] on span "Confirm" at bounding box center [443, 312] width 24 height 8
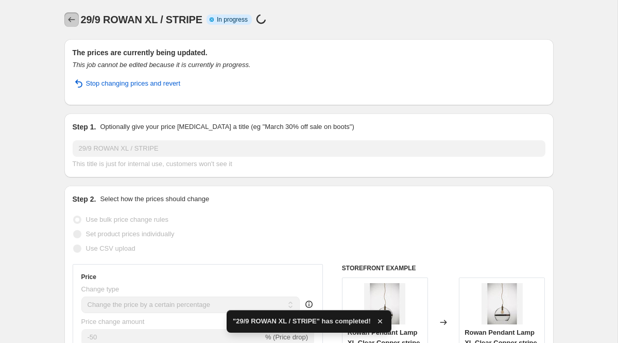
click at [67, 15] on icon "Price change jobs" at bounding box center [71, 19] width 10 height 10
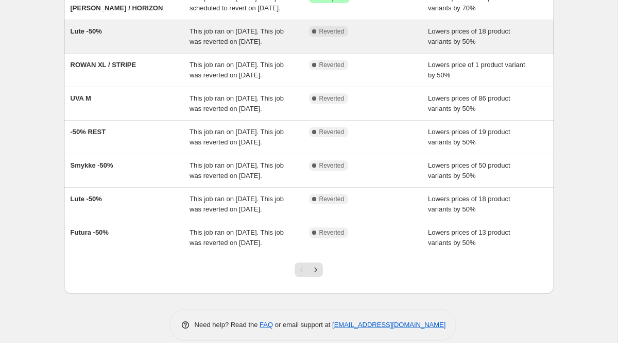
scroll to position [183, 0]
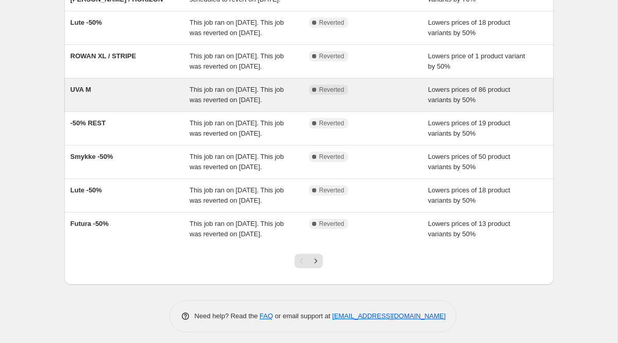
click at [88, 93] on span "UVA M" at bounding box center [81, 90] width 21 height 8
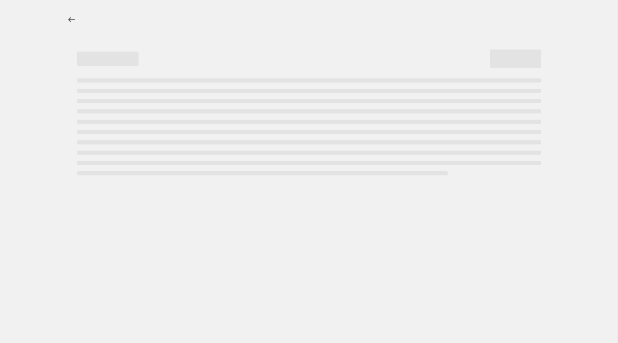
select select "percentage"
select select "collection"
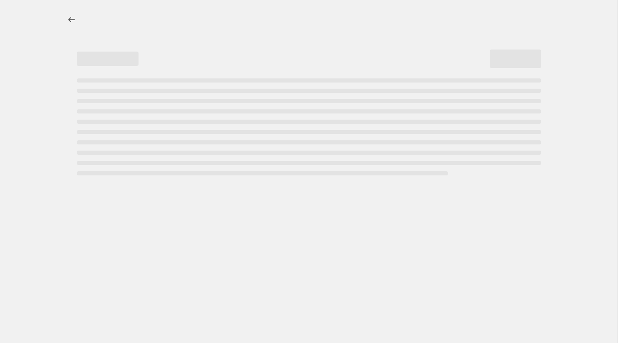
select select "collection"
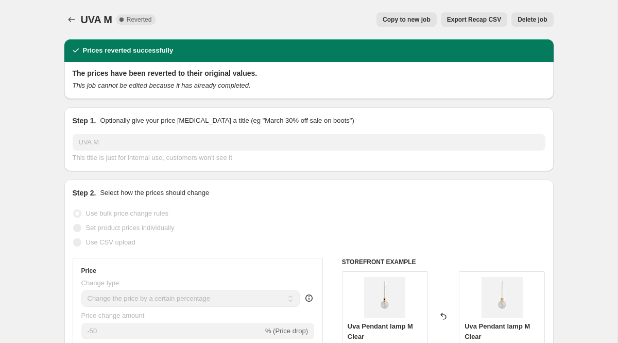
click at [418, 22] on span "Copy to new job" at bounding box center [407, 19] width 48 height 8
select select "percentage"
select select "collection"
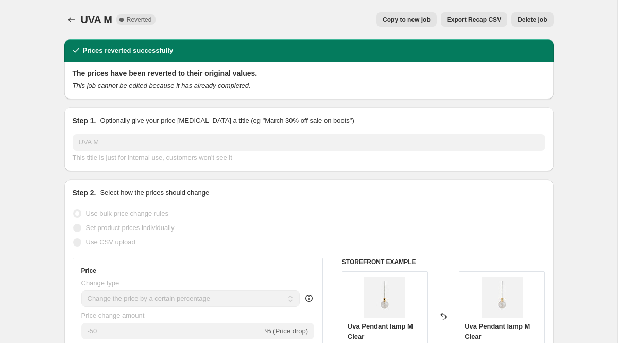
select select "collection"
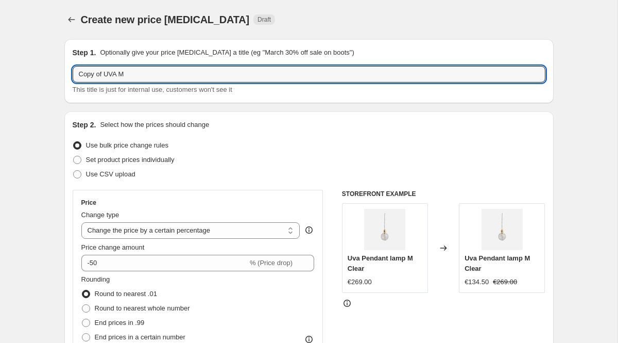
drag, startPoint x: 105, startPoint y: 75, endPoint x: 26, endPoint y: 75, distance: 79.3
click at [131, 74] on input "29/9 UVA M" at bounding box center [309, 74] width 473 height 16
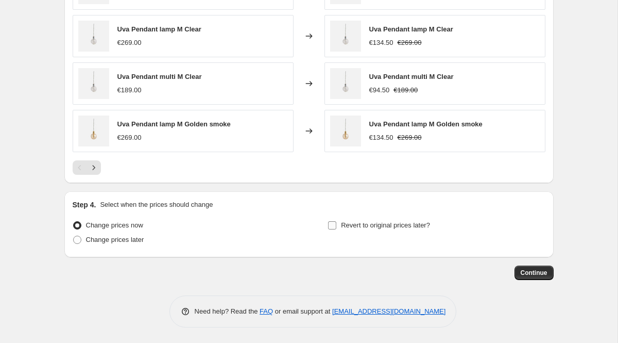
type input "29/9 UVA"
click at [369, 219] on label "Revert to original prices later?" at bounding box center [379, 225] width 103 height 14
click at [336, 221] on input "Revert to original prices later?" at bounding box center [332, 225] width 8 height 8
checkbox input "true"
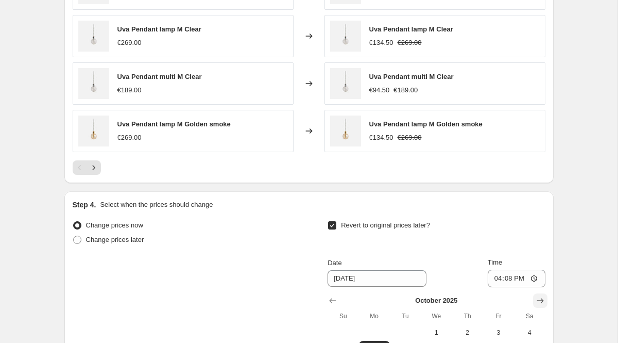
click at [538, 295] on icon "Show next month, November 2025" at bounding box center [540, 300] width 10 height 10
click at [538, 295] on icon "Show next month, December 2025" at bounding box center [540, 300] width 10 height 10
click at [467, 333] on span "1" at bounding box center [467, 332] width 23 height 8
type input "[DATE]"
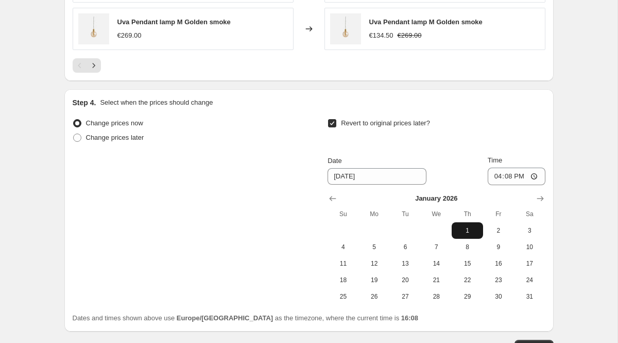
scroll to position [1093, 0]
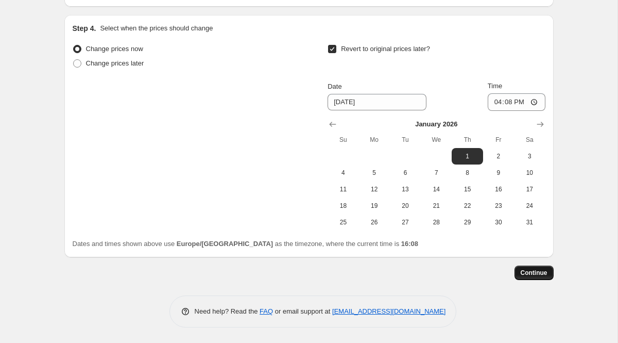
click at [530, 273] on span "Continue" at bounding box center [534, 272] width 27 height 8
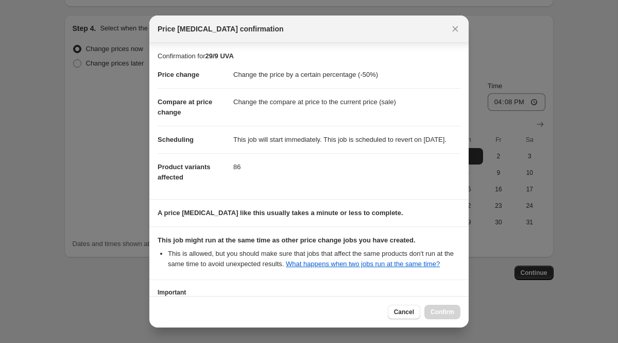
scroll to position [112, 0]
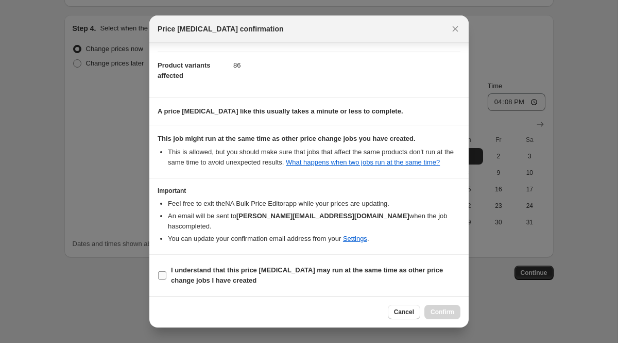
click at [335, 269] on b "I understand that this price [MEDICAL_DATA] may run at the same time as other p…" at bounding box center [307, 275] width 272 height 18
click at [166, 271] on input "I understand that this price [MEDICAL_DATA] may run at the same time as other p…" at bounding box center [162, 275] width 8 height 8
checkbox input "true"
click at [450, 311] on span "Confirm" at bounding box center [443, 312] width 24 height 8
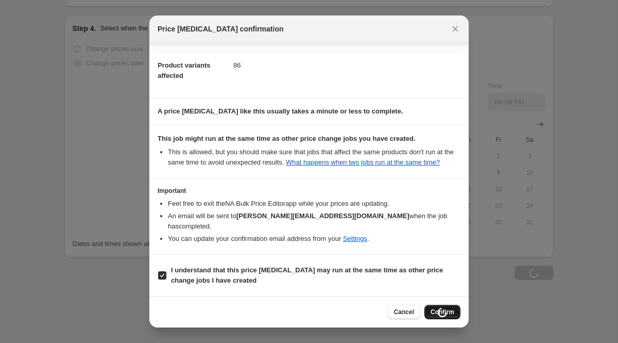
type input "29/9 UVA"
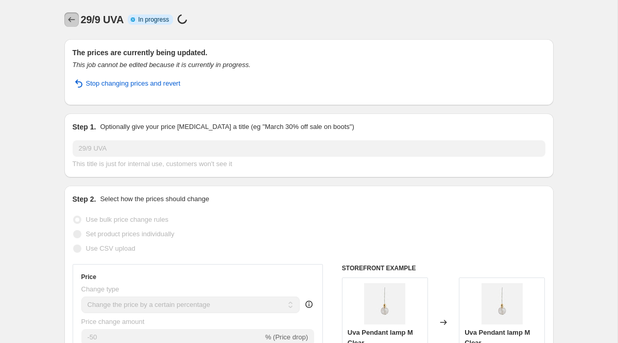
click at [74, 20] on icon "Price change jobs" at bounding box center [71, 19] width 10 height 10
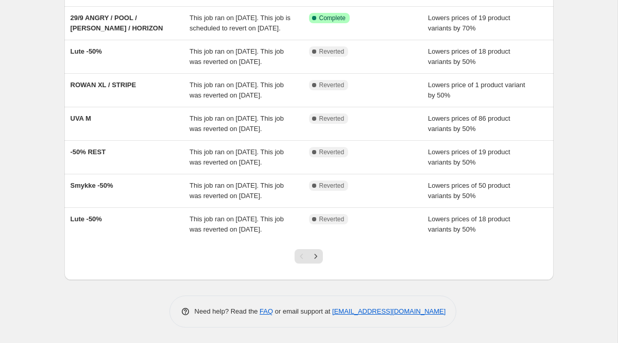
scroll to position [287, 0]
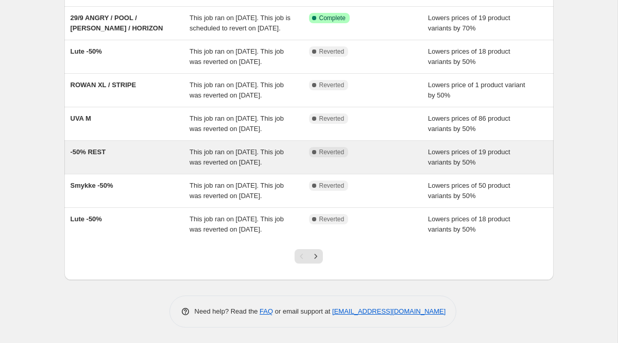
click at [97, 148] on span "-50% REST" at bounding box center [89, 152] width 36 height 8
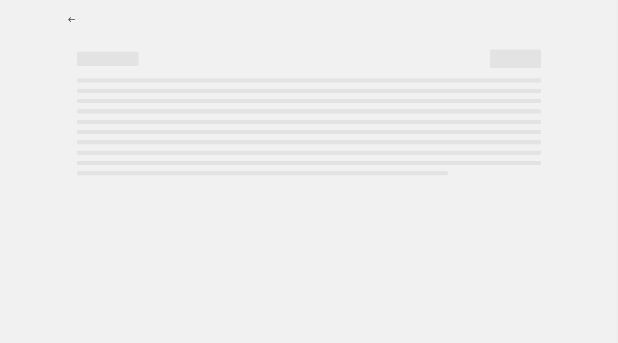
select select "percentage"
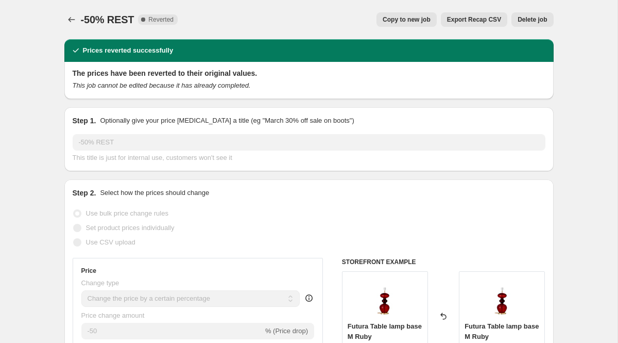
click at [416, 13] on button "Copy to new job" at bounding box center [407, 19] width 60 height 14
select select "percentage"
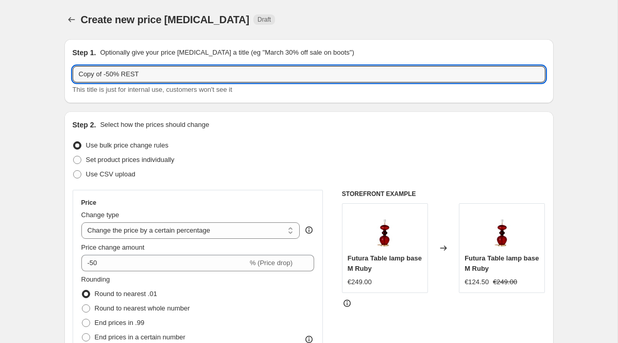
drag, startPoint x: 104, startPoint y: 73, endPoint x: 46, endPoint y: 73, distance: 57.7
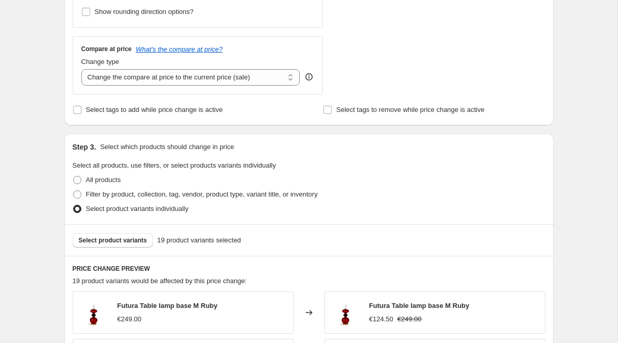
scroll to position [719, 0]
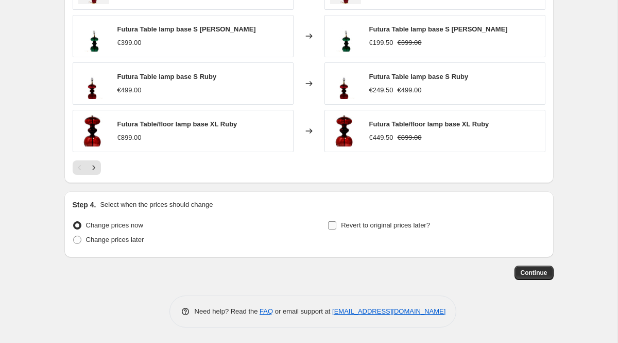
type input "29/9 -50% REST"
click at [393, 228] on span "Revert to original prices later?" at bounding box center [385, 225] width 89 height 8
click at [336, 228] on input "Revert to original prices later?" at bounding box center [332, 225] width 8 height 8
checkbox input "true"
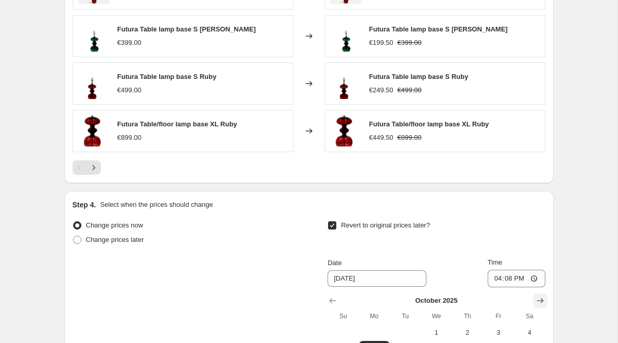
click at [544, 303] on icon "Show next month, November 2025" at bounding box center [540, 300] width 10 height 10
click at [544, 303] on icon "Show next month, January 2026" at bounding box center [540, 300] width 10 height 10
click at [332, 298] on icon "Show previous month, January 2026" at bounding box center [333, 300] width 10 height 10
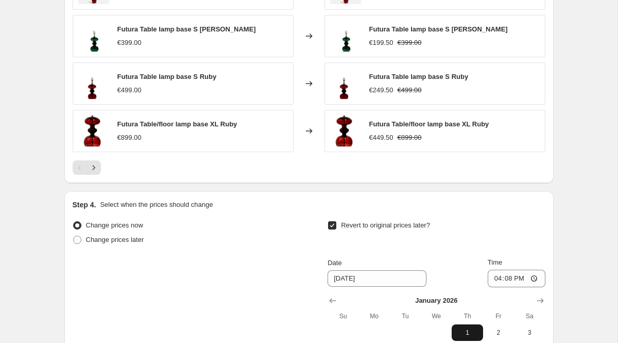
click at [469, 331] on span "1" at bounding box center [467, 332] width 23 height 8
type input "[DATE]"
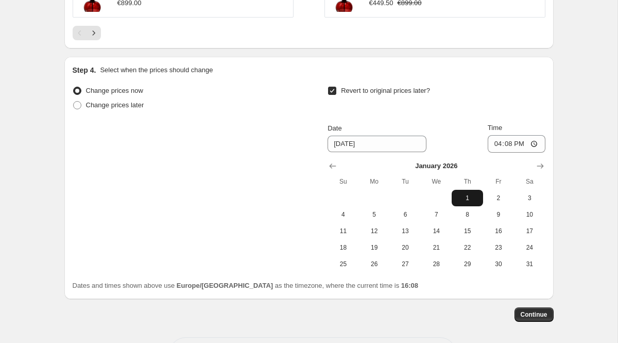
scroll to position [895, 0]
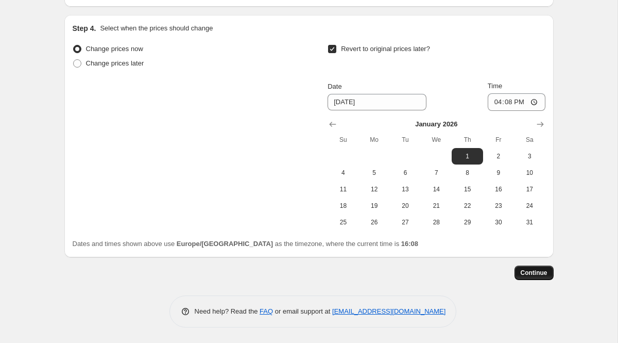
click at [521, 274] on span "Continue" at bounding box center [534, 272] width 27 height 8
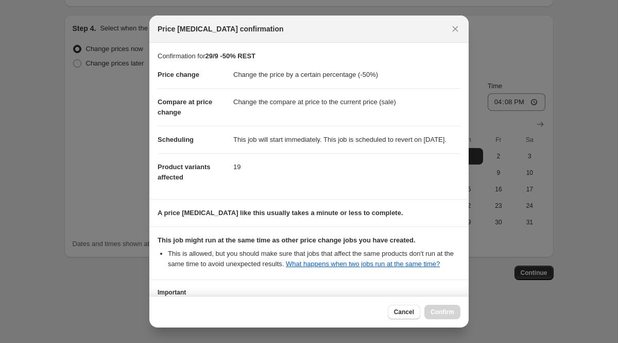
scroll to position [112, 0]
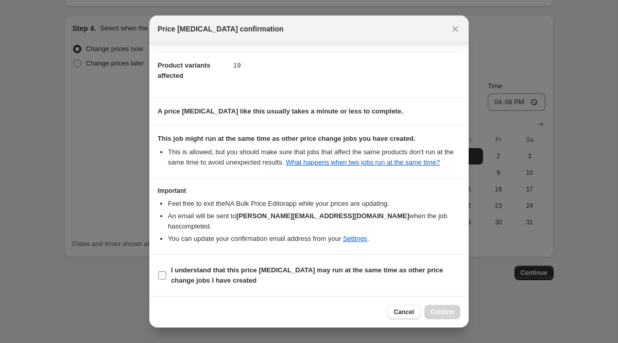
click at [365, 270] on b "I understand that this price [MEDICAL_DATA] may run at the same time as other p…" at bounding box center [307, 275] width 272 height 18
click at [166, 271] on input "I understand that this price [MEDICAL_DATA] may run at the same time as other p…" at bounding box center [162, 275] width 8 height 8
checkbox input "true"
click at [459, 312] on button "Confirm" at bounding box center [443, 311] width 36 height 14
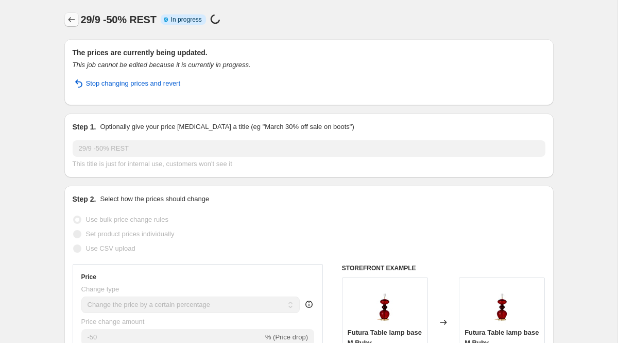
click at [71, 20] on icon "Price change jobs" at bounding box center [71, 19] width 10 height 10
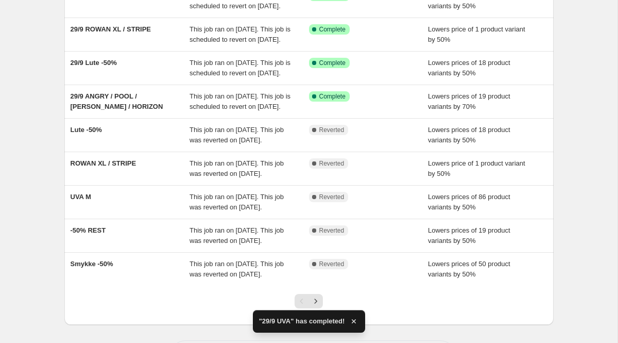
scroll to position [291, 0]
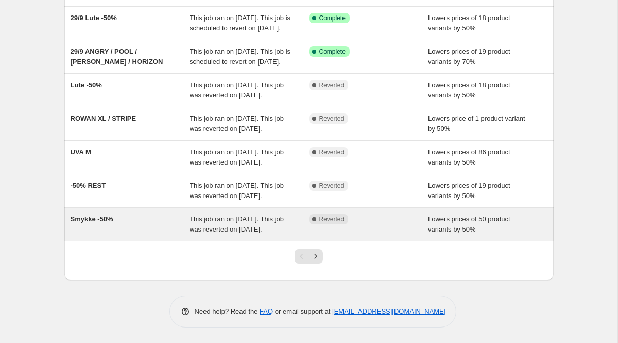
click at [94, 215] on span "Smykke -50%" at bounding box center [92, 219] width 43 height 8
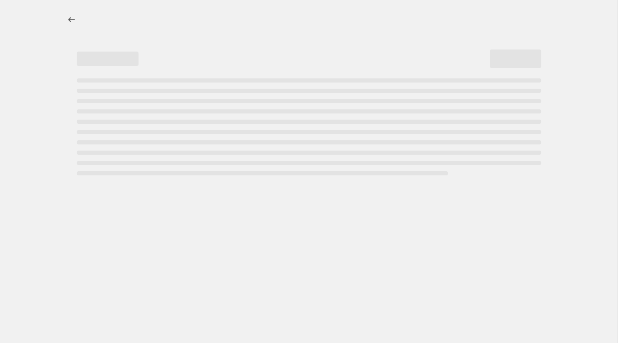
select select "percentage"
select select "collection"
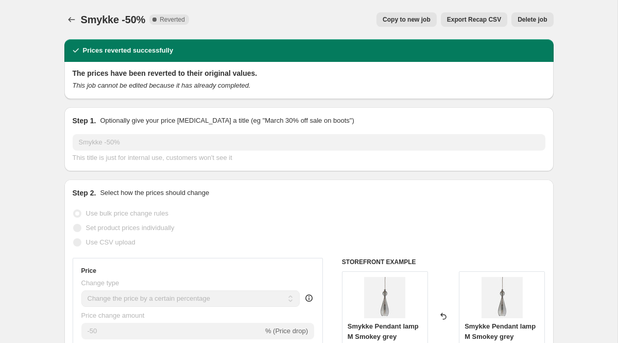
click at [402, 16] on span "Copy to new job" at bounding box center [407, 19] width 48 height 8
select select "percentage"
select select "collection"
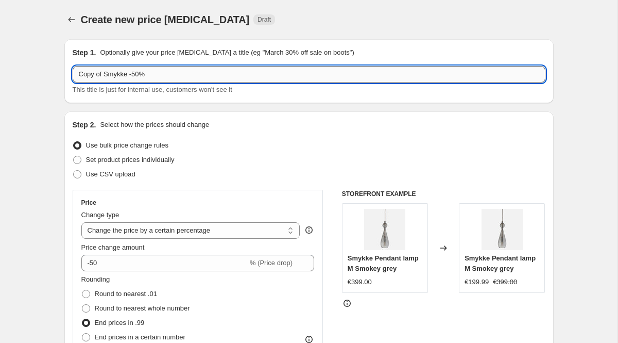
drag, startPoint x: 103, startPoint y: 75, endPoint x: 75, endPoint y: 74, distance: 28.4
click at [75, 74] on input "Copy of Smykke -50%" at bounding box center [309, 74] width 473 height 16
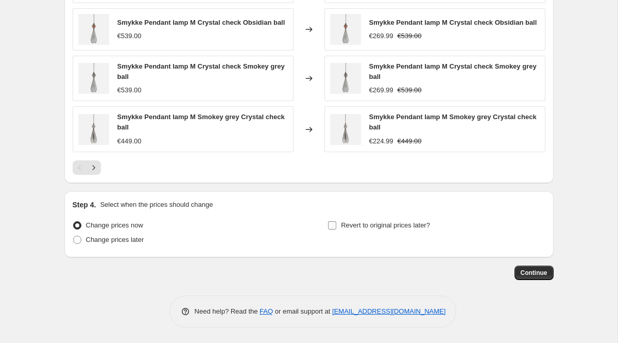
type input "29/9 Smykke -50%"
click at [395, 224] on span "Revert to original prices later?" at bounding box center [385, 225] width 89 height 8
click at [336, 224] on input "Revert to original prices later?" at bounding box center [332, 225] width 8 height 8
checkbox input "true"
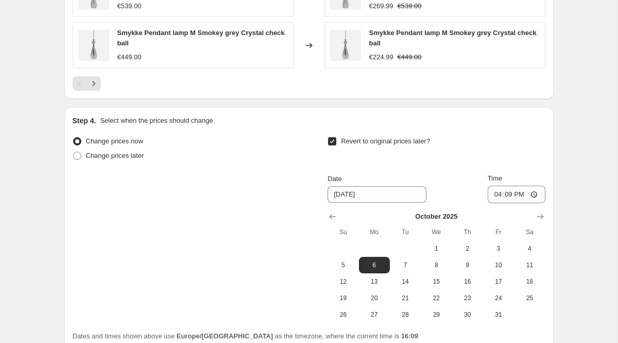
scroll to position [992, 0]
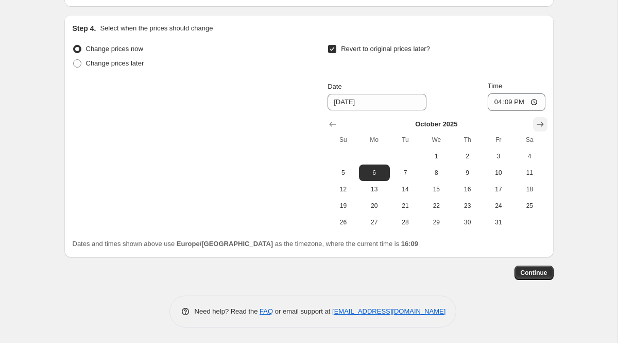
click at [540, 123] on icon "Show next month, November 2025" at bounding box center [540, 124] width 10 height 10
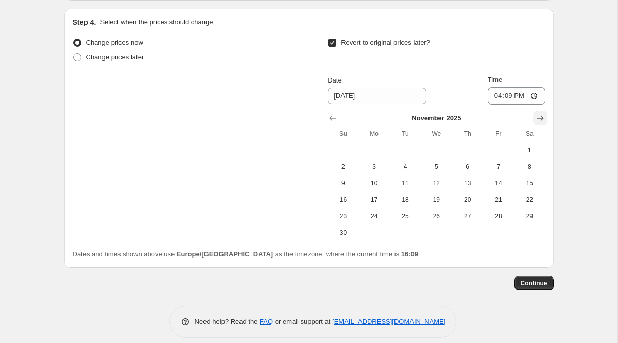
click at [540, 123] on icon "Show next month, December 2025" at bounding box center [540, 118] width 10 height 10
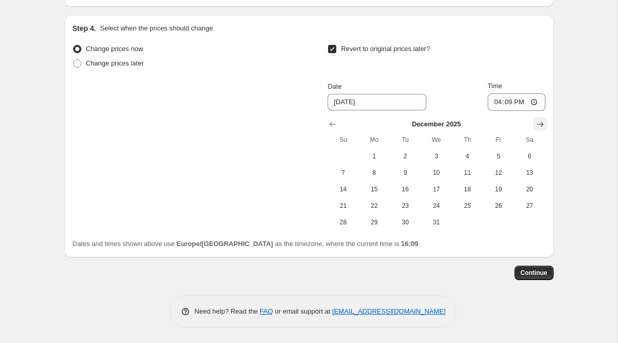
click at [540, 123] on icon "Show next month, January 2026" at bounding box center [540, 124] width 10 height 10
click at [461, 162] on button "1" at bounding box center [467, 156] width 31 height 16
type input "[DATE]"
click at [540, 273] on span "Continue" at bounding box center [534, 272] width 27 height 8
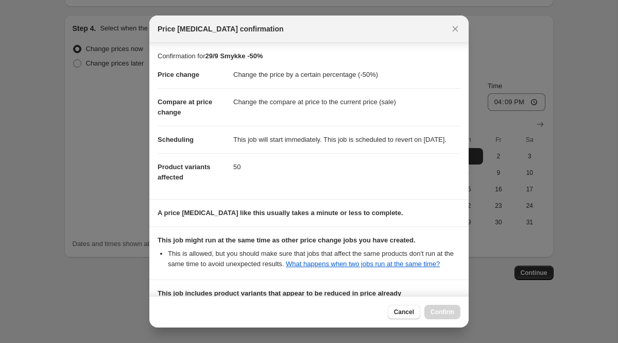
scroll to position [175, 0]
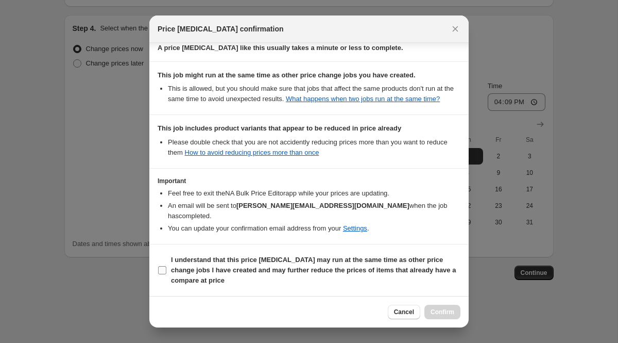
click at [301, 259] on b "I understand that this price [MEDICAL_DATA] may run at the same time as other p…" at bounding box center [313, 270] width 285 height 28
click at [166, 266] on input "I understand that this price [MEDICAL_DATA] may run at the same time as other p…" at bounding box center [162, 270] width 8 height 8
checkbox input "true"
click at [448, 314] on span "Confirm" at bounding box center [443, 312] width 24 height 8
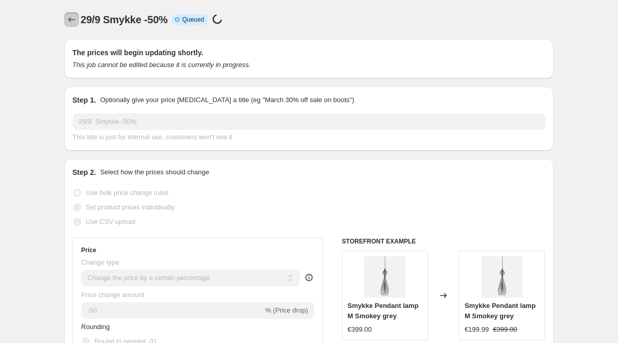
click at [72, 20] on icon "Price change jobs" at bounding box center [71, 19] width 10 height 10
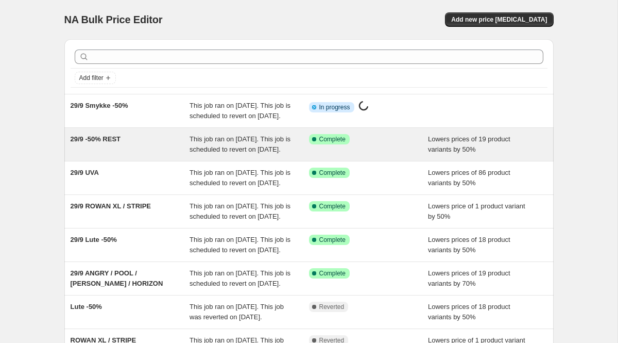
scroll to position [291, 0]
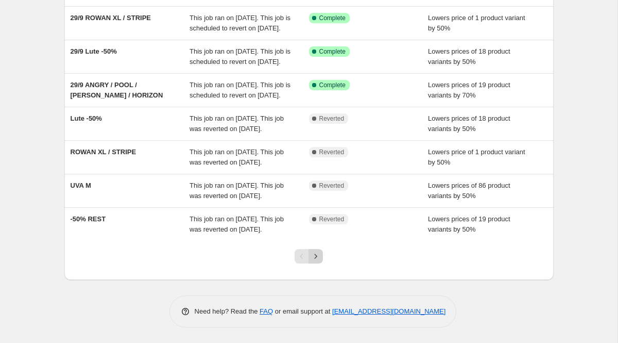
click at [318, 257] on icon "Next" at bounding box center [316, 256] width 10 height 10
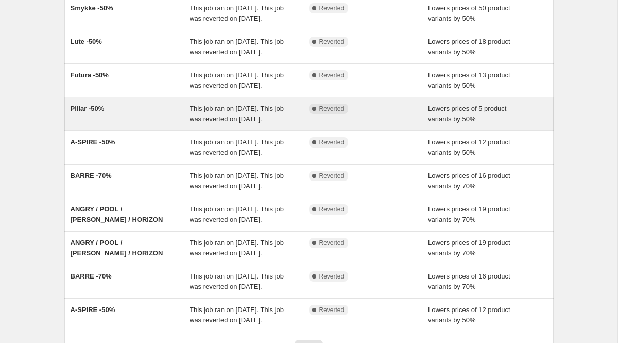
scroll to position [98, 0]
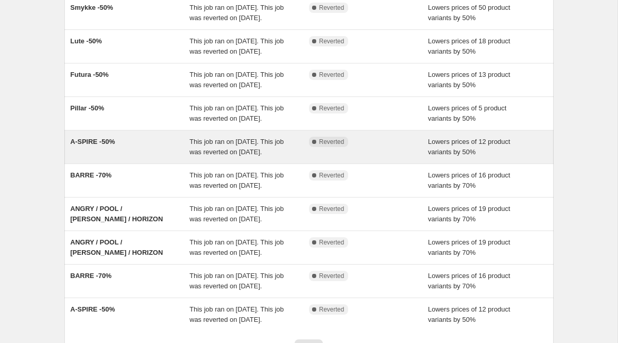
click at [105, 145] on span "A-SPIRE -50%" at bounding box center [93, 142] width 45 height 8
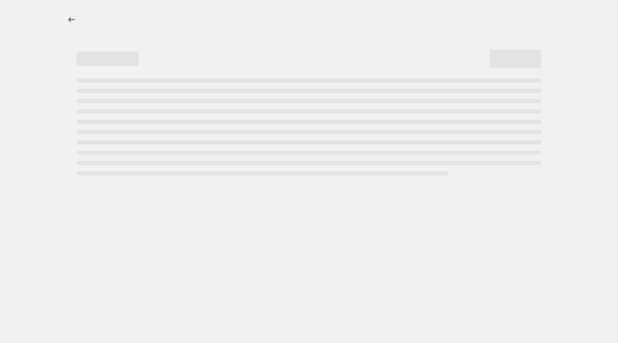
select select "percentage"
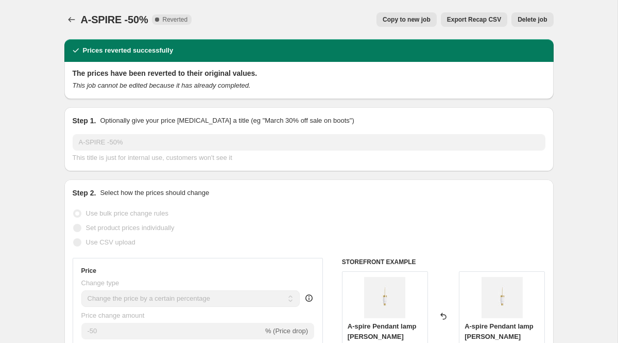
click at [384, 23] on span "Copy to new job" at bounding box center [407, 19] width 48 height 8
select select "percentage"
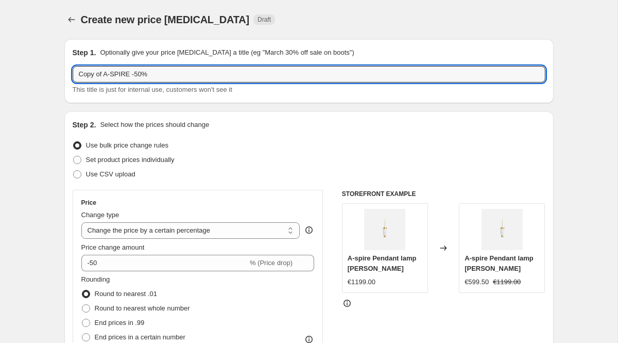
drag, startPoint x: 105, startPoint y: 74, endPoint x: 10, endPoint y: 73, distance: 94.3
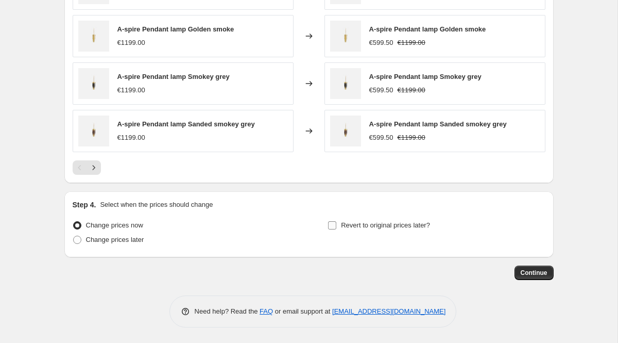
type input "29/9 A-SPIRE -50%"
click at [361, 224] on span "Revert to original prices later?" at bounding box center [385, 225] width 89 height 8
click at [336, 224] on input "Revert to original prices later?" at bounding box center [332, 225] width 8 height 8
checkbox input "true"
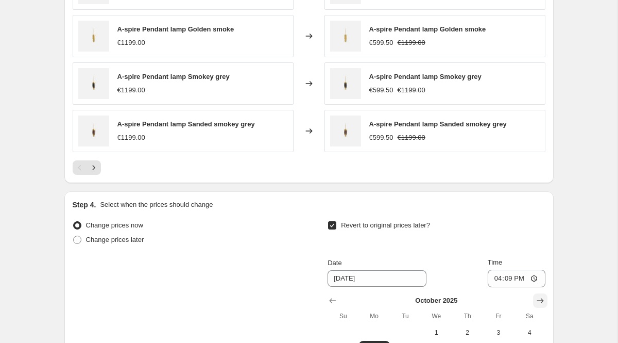
click at [537, 303] on icon "Show next month, November 2025" at bounding box center [540, 300] width 10 height 10
click at [537, 303] on icon "Show next month, December 2025" at bounding box center [540, 300] width 10 height 10
click at [537, 303] on icon "Show next month, January 2026" at bounding box center [540, 300] width 10 height 10
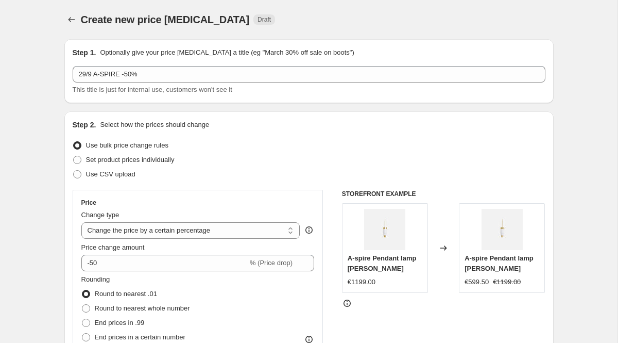
select select "percentage"
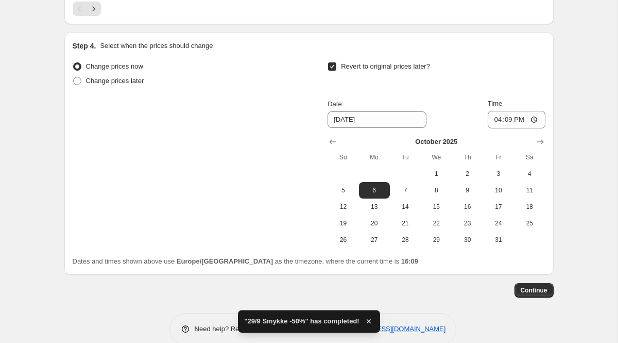
scroll to position [895, 0]
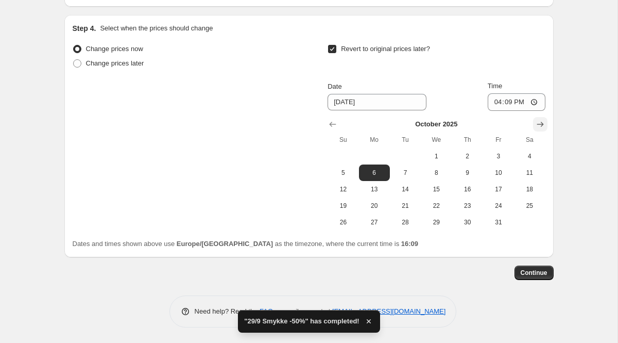
click at [541, 125] on icon "Show next month, November 2025" at bounding box center [540, 124] width 7 height 5
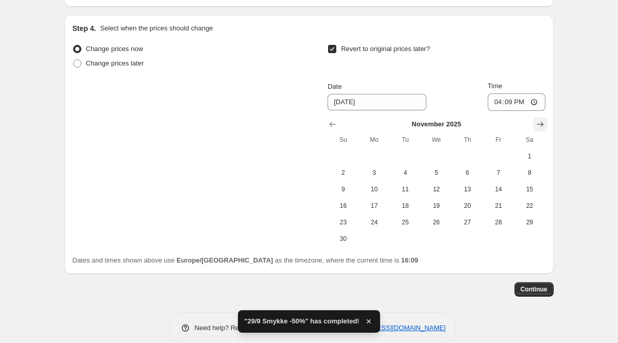
click at [541, 125] on icon "Show next month, December 2025" at bounding box center [540, 124] width 7 height 5
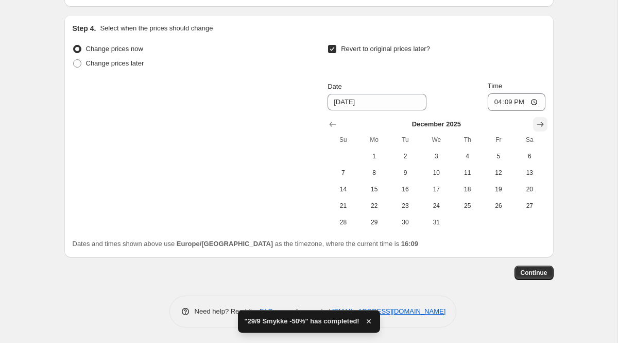
click at [541, 125] on icon "Show next month, January 2026" at bounding box center [540, 124] width 7 height 5
click at [462, 156] on span "1" at bounding box center [467, 156] width 23 height 8
type input "[DATE]"
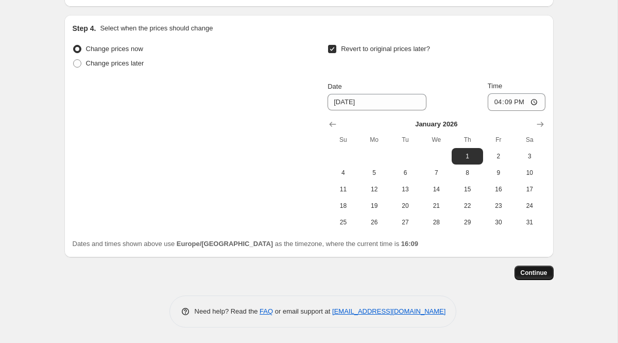
click at [527, 269] on span "Continue" at bounding box center [534, 272] width 27 height 8
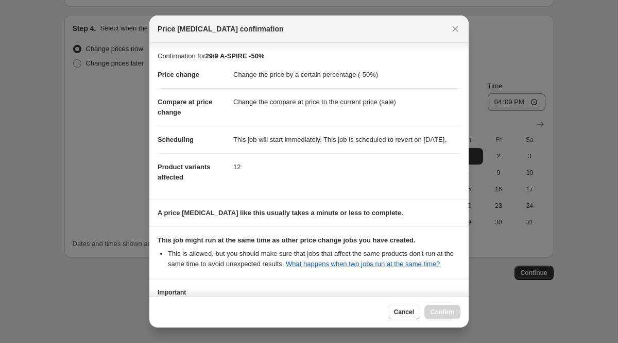
scroll to position [112, 0]
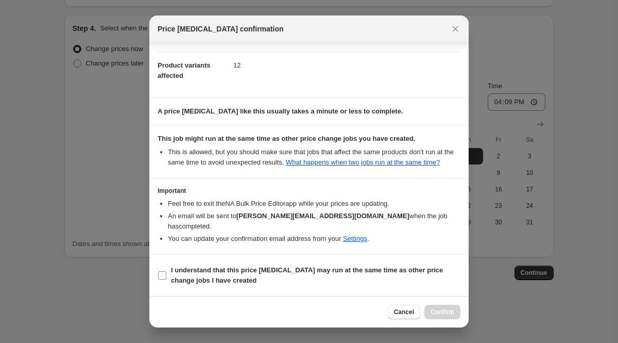
click at [272, 273] on b "I understand that this price [MEDICAL_DATA] may run at the same time as other p…" at bounding box center [307, 275] width 272 height 18
click at [166, 273] on input "I understand that this price [MEDICAL_DATA] may run at the same time as other p…" at bounding box center [162, 275] width 8 height 8
checkbox input "true"
click at [441, 311] on span "Confirm" at bounding box center [443, 312] width 24 height 8
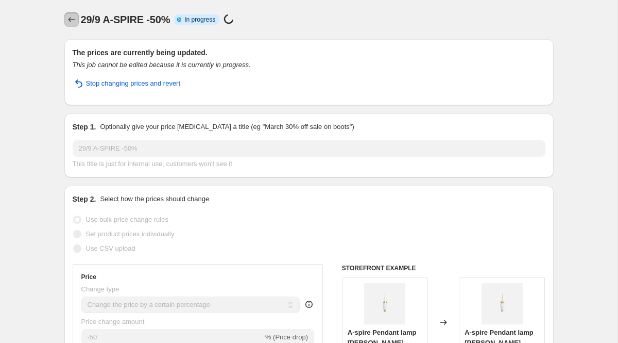
click at [71, 20] on icon "Price change jobs" at bounding box center [71, 19] width 10 height 10
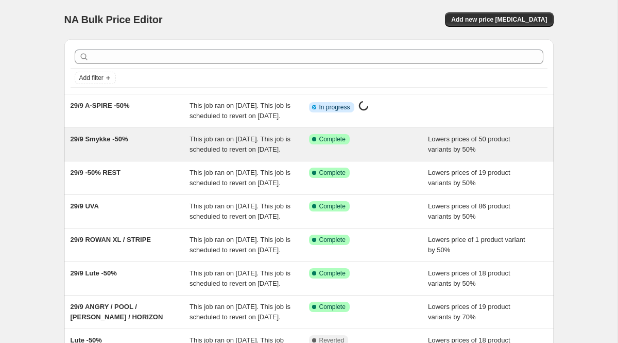
scroll to position [291, 0]
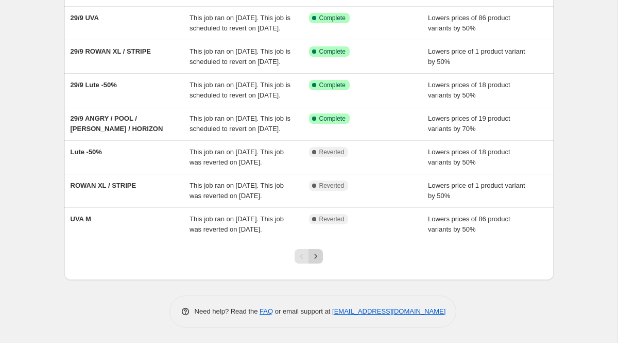
click at [316, 257] on icon "Next" at bounding box center [316, 256] width 10 height 10
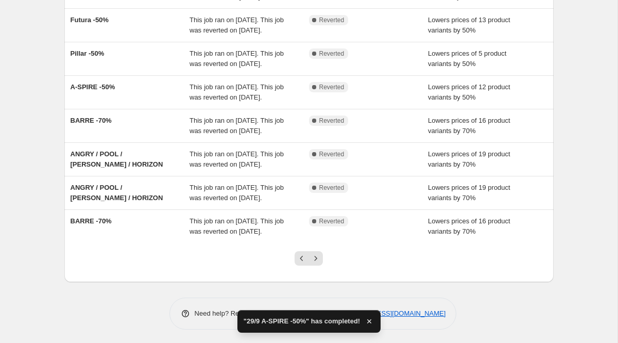
scroll to position [187, 0]
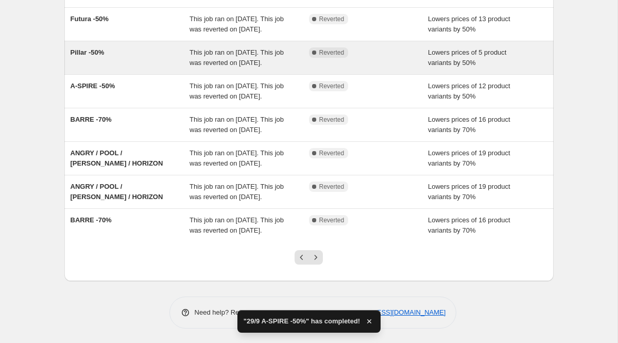
click at [81, 56] on span "Pillar -50%" at bounding box center [88, 52] width 34 height 8
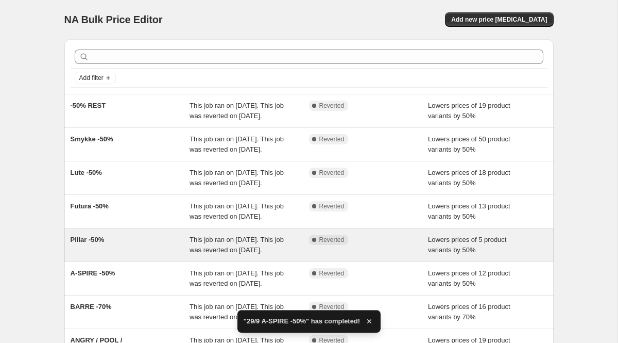
select select "percentage"
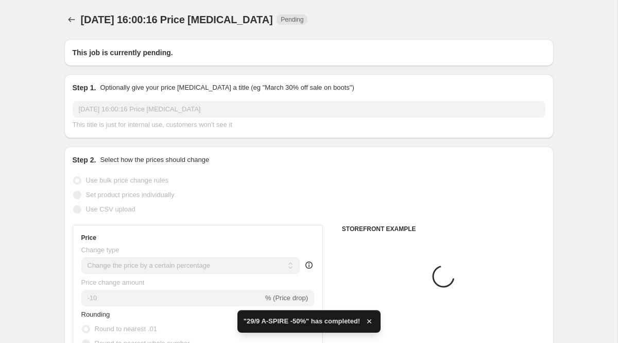
type input "Pillar -50%"
radio input "false"
radio input "true"
radio input "false"
radio input "true"
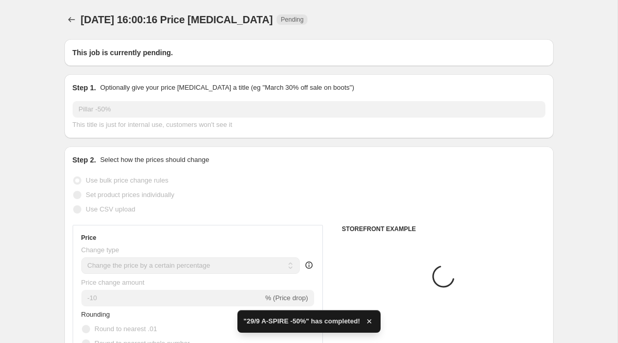
checkbox input "true"
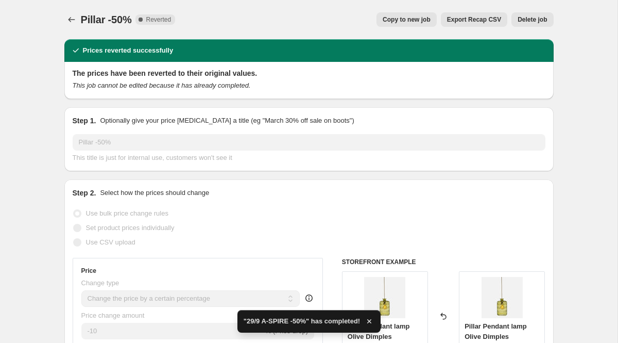
click at [412, 20] on span "Copy to new job" at bounding box center [407, 19] width 48 height 8
select select "percentage"
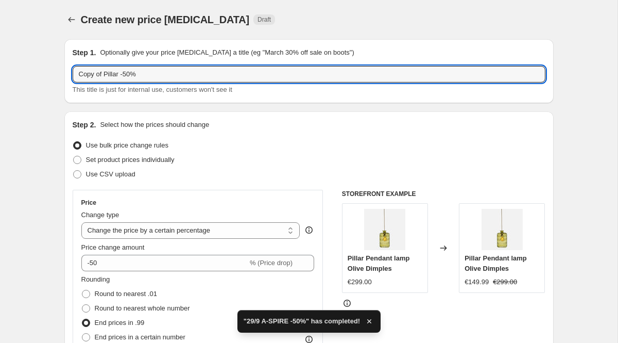
drag, startPoint x: 105, startPoint y: 75, endPoint x: 50, endPoint y: 75, distance: 54.1
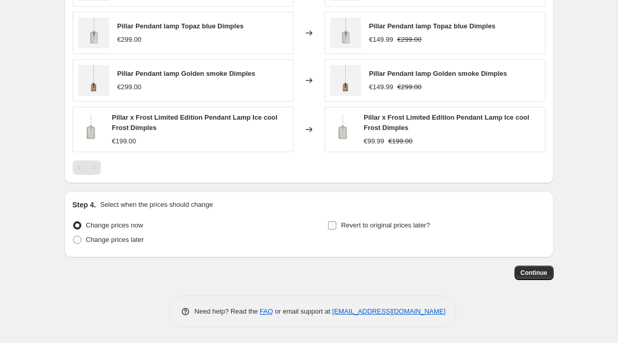
type input "29/9 Pillar -50%"
click at [386, 230] on label "Revert to original prices later?" at bounding box center [379, 225] width 103 height 14
click at [336, 229] on input "Revert to original prices later?" at bounding box center [332, 225] width 8 height 8
checkbox input "true"
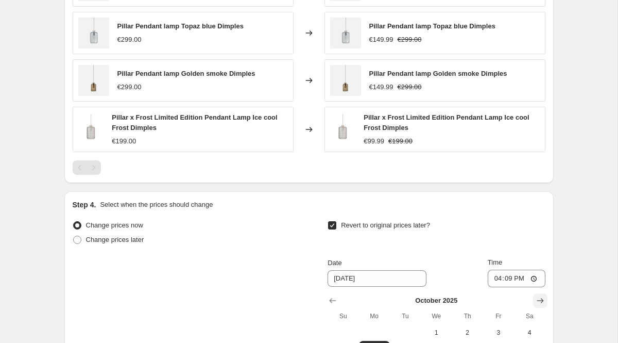
click at [543, 298] on icon "Show next month, November 2025" at bounding box center [540, 300] width 10 height 10
click at [543, 298] on icon "Show next month, January 2026" at bounding box center [540, 300] width 10 height 10
click at [469, 333] on span "1" at bounding box center [467, 332] width 23 height 8
type input "[DATE]"
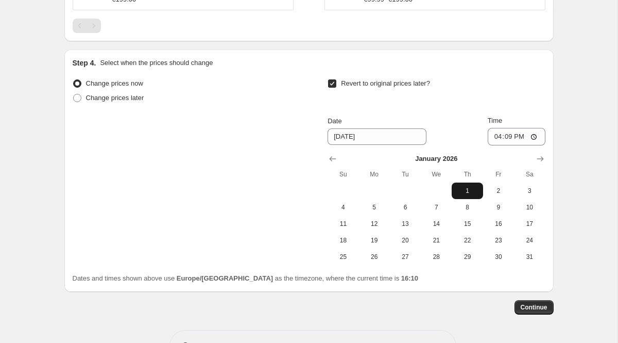
scroll to position [898, 0]
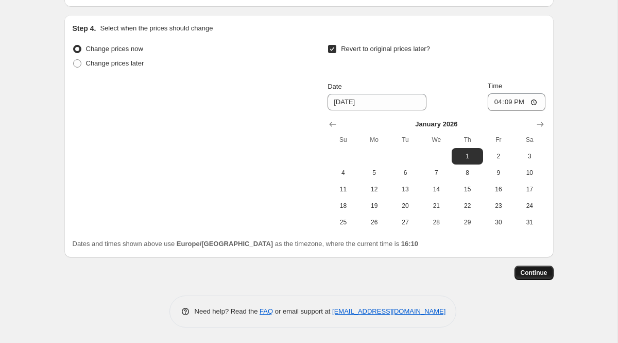
click at [523, 276] on span "Continue" at bounding box center [534, 272] width 27 height 8
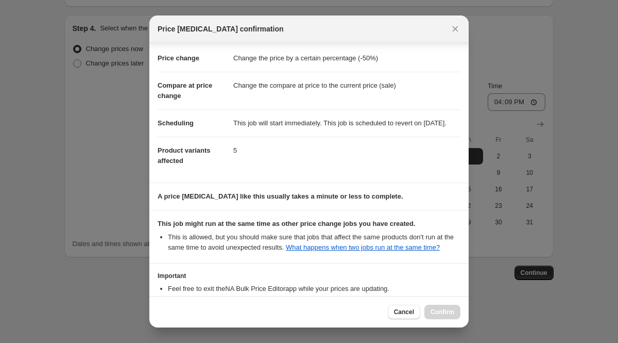
scroll to position [0, 0]
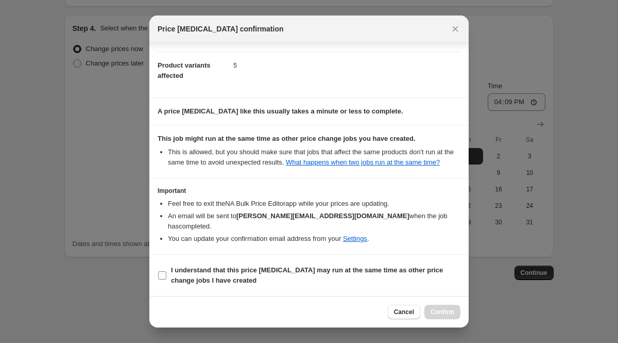
click at [252, 265] on span "I understand that this price [MEDICAL_DATA] may run at the same time as other p…" at bounding box center [316, 275] width 290 height 21
click at [166, 271] on input "I understand that this price [MEDICAL_DATA] may run at the same time as other p…" at bounding box center [162, 275] width 8 height 8
checkbox input "true"
click at [444, 313] on span "Confirm" at bounding box center [443, 312] width 24 height 8
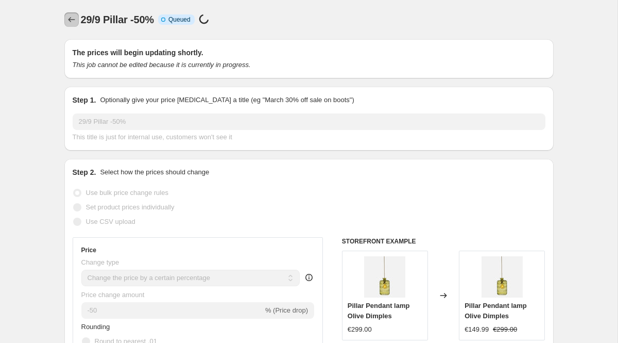
click at [73, 20] on icon "Price change jobs" at bounding box center [71, 19] width 10 height 10
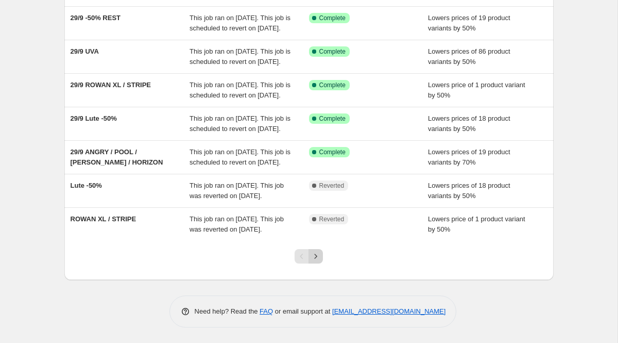
click at [316, 258] on icon "Next" at bounding box center [316, 256] width 10 height 10
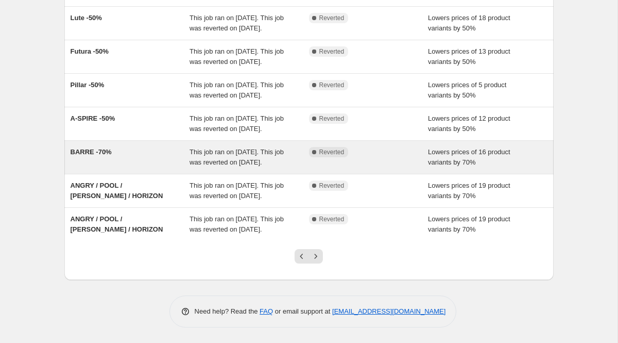
click at [93, 156] on span "BARRE -70%" at bounding box center [91, 152] width 41 height 8
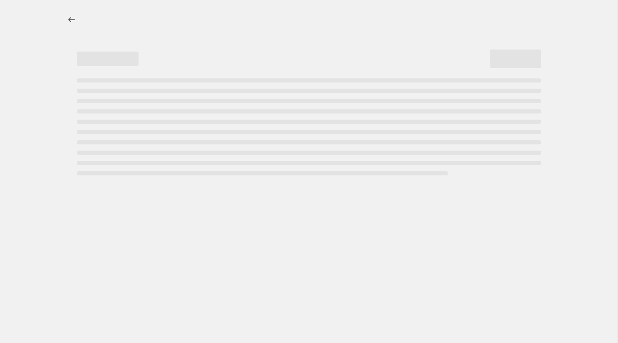
select select "percentage"
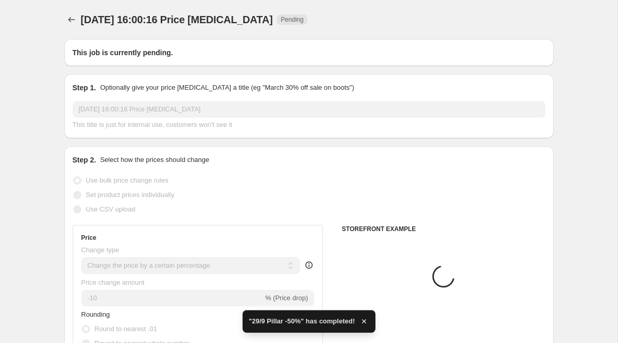
type input "BARRE -70%"
radio input "false"
radio input "true"
radio input "false"
radio input "true"
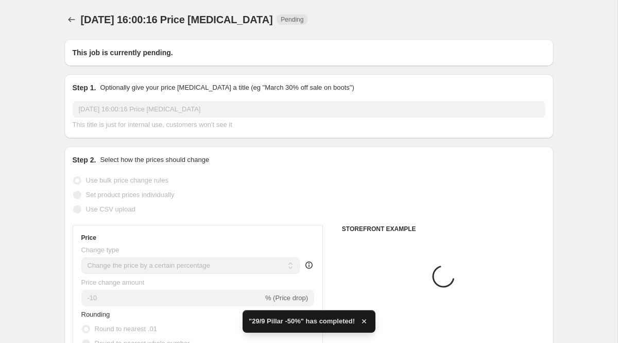
checkbox input "true"
select select "collection"
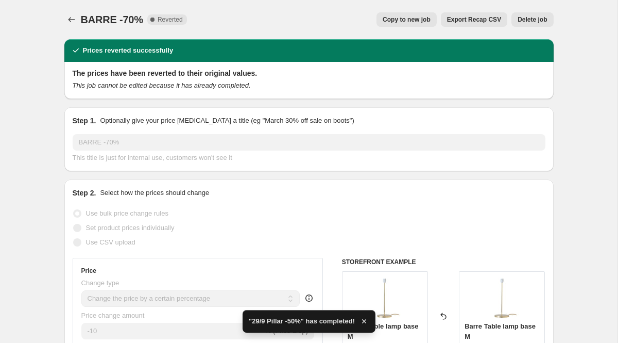
click at [410, 20] on span "Copy to new job" at bounding box center [407, 19] width 48 height 8
select select "percentage"
select select "collection"
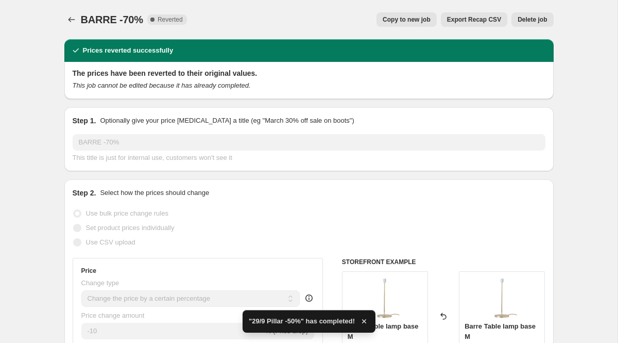
select select "collection"
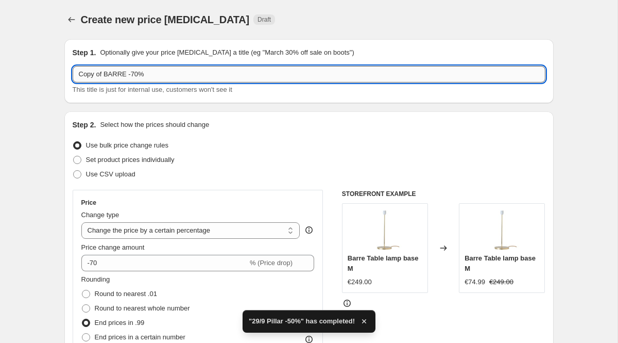
click at [104, 75] on input "Copy of BARRE -70%" at bounding box center [309, 74] width 473 height 16
click at [103, 75] on input "Copy of BARRE -70%" at bounding box center [309, 74] width 473 height 16
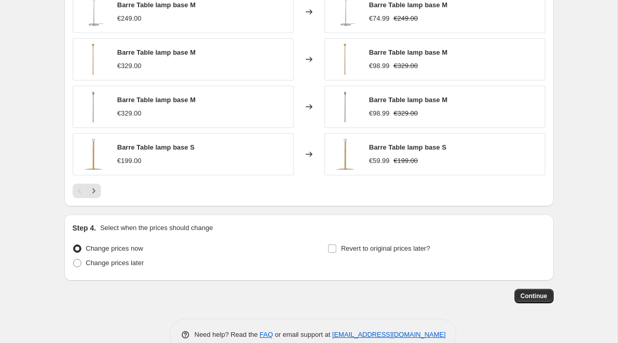
scroll to position [871, 0]
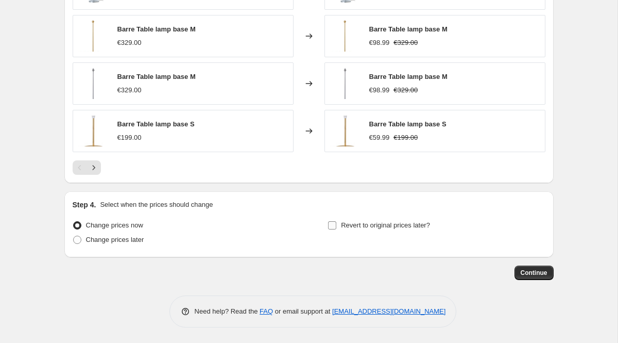
type input "29/9 BARRE -70%"
click at [412, 229] on span "Revert to original prices later?" at bounding box center [385, 225] width 89 height 10
click at [336, 229] on input "Revert to original prices later?" at bounding box center [332, 225] width 8 height 8
checkbox input "true"
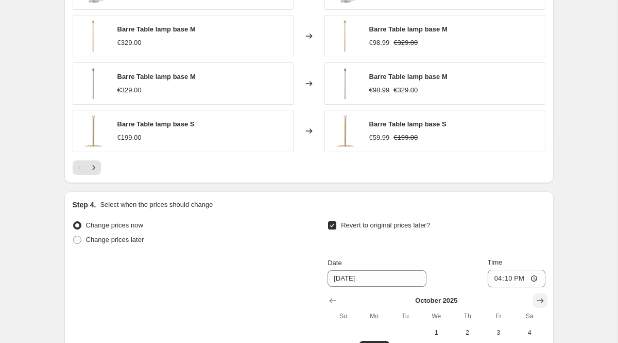
click at [538, 297] on icon "Show next month, November 2025" at bounding box center [540, 300] width 10 height 10
click at [538, 297] on icon "Show next month, December 2025" at bounding box center [540, 300] width 10 height 10
click at [474, 329] on span "1" at bounding box center [467, 332] width 23 height 8
type input "[DATE]"
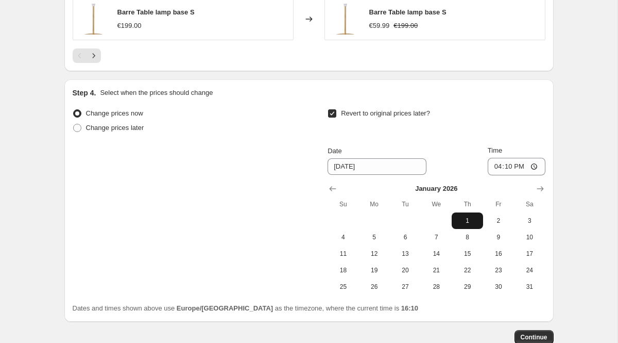
scroll to position [1047, 0]
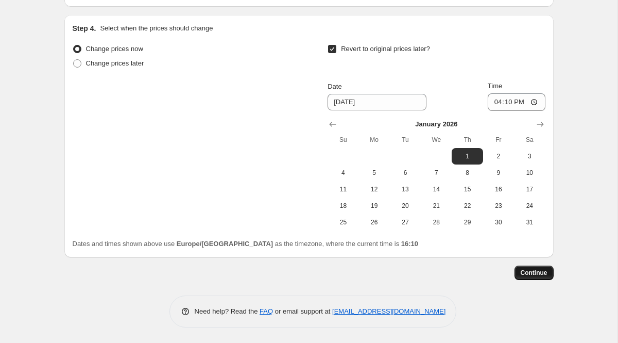
click at [529, 270] on span "Continue" at bounding box center [534, 272] width 27 height 8
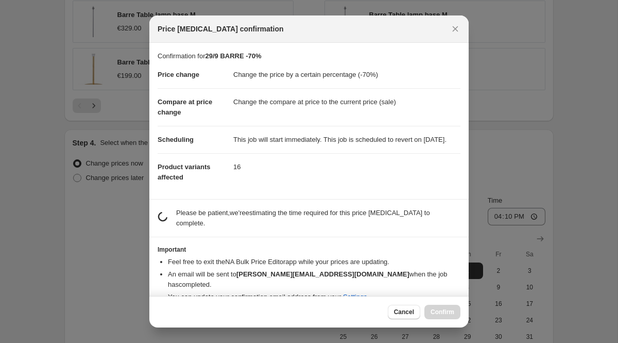
scroll to position [0, 0]
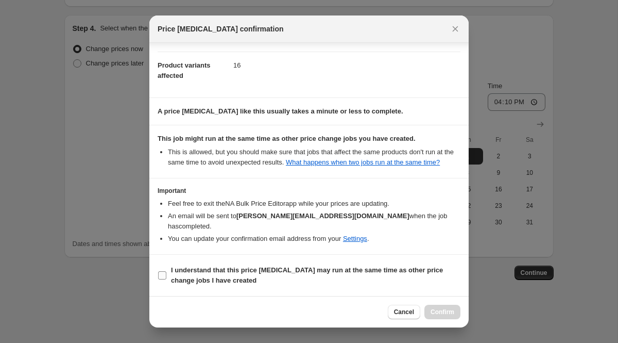
click at [260, 270] on b "I understand that this price [MEDICAL_DATA] may run at the same time as other p…" at bounding box center [307, 275] width 272 height 18
click at [166, 271] on input "I understand that this price [MEDICAL_DATA] may run at the same time as other p…" at bounding box center [162, 275] width 8 height 8
checkbox input "true"
click at [431, 311] on span "Confirm" at bounding box center [443, 312] width 24 height 8
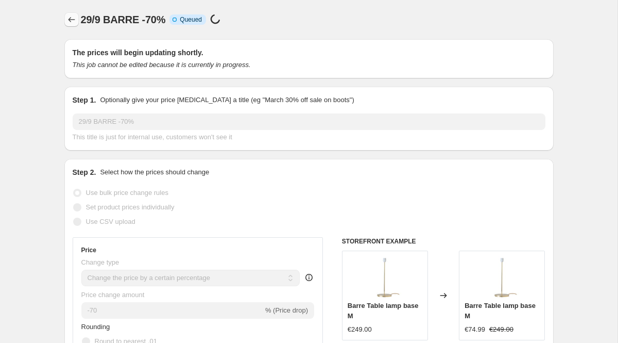
click at [71, 17] on icon "Price change jobs" at bounding box center [71, 19] width 10 height 10
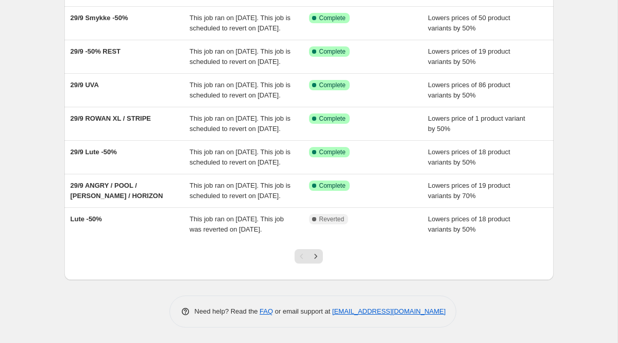
scroll to position [258, 0]
click at [317, 261] on icon "Next" at bounding box center [316, 256] width 10 height 10
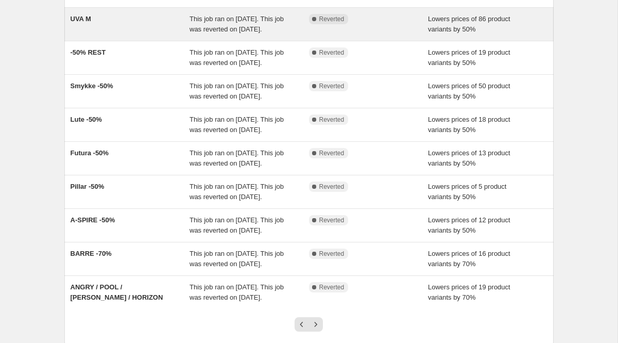
scroll to position [291, 0]
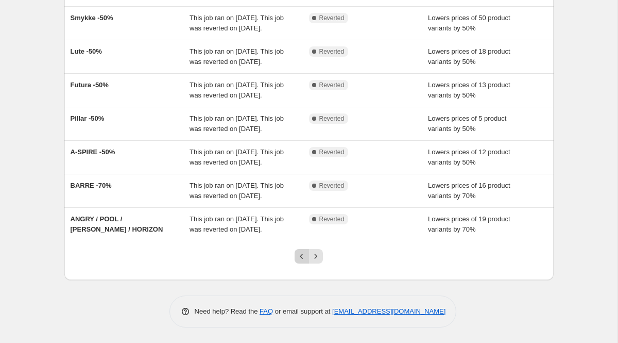
click at [298, 256] on icon "Previous" at bounding box center [302, 256] width 10 height 10
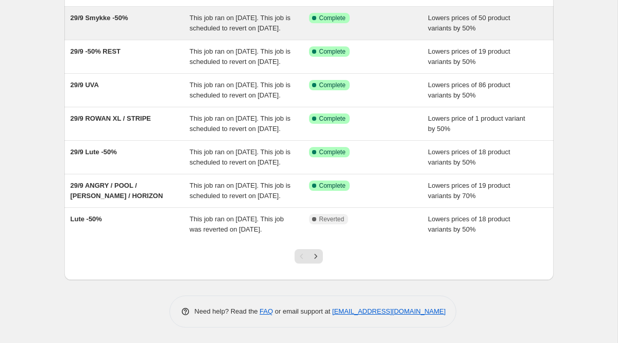
scroll to position [262, 0]
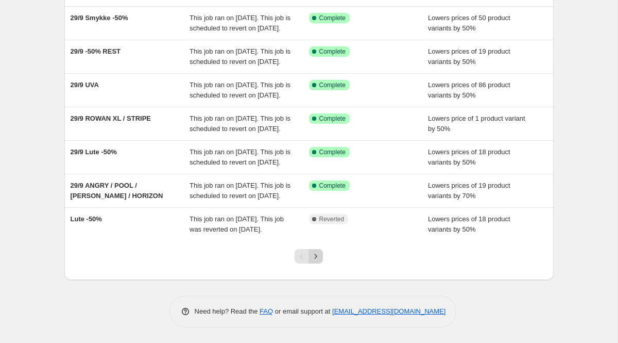
click at [314, 261] on icon "Next" at bounding box center [316, 256] width 10 height 10
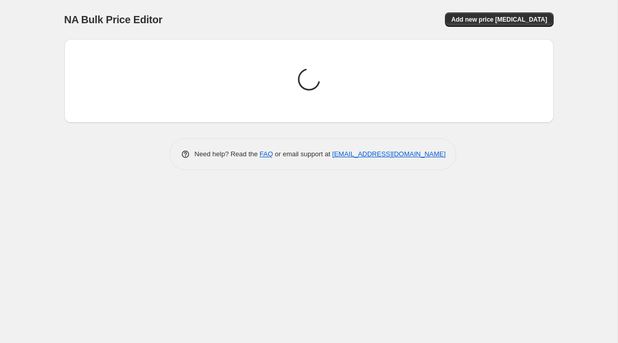
scroll to position [0, 0]
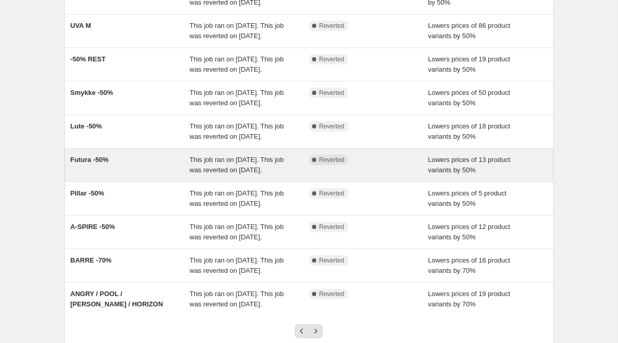
click at [89, 175] on div "Futura -50%" at bounding box center [131, 165] width 120 height 21
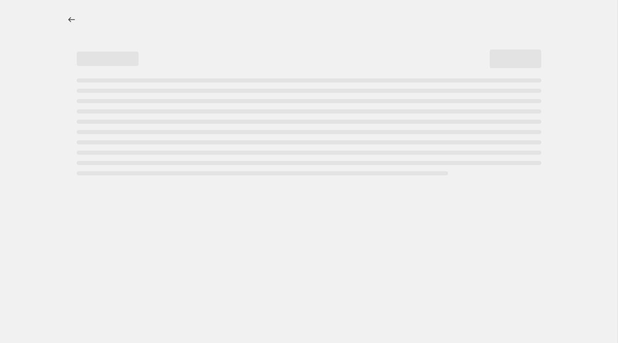
select select "percentage"
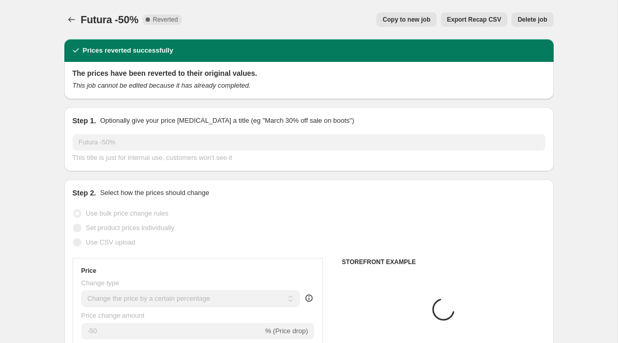
click at [406, 19] on span "Copy to new job" at bounding box center [407, 19] width 48 height 8
select select "percentage"
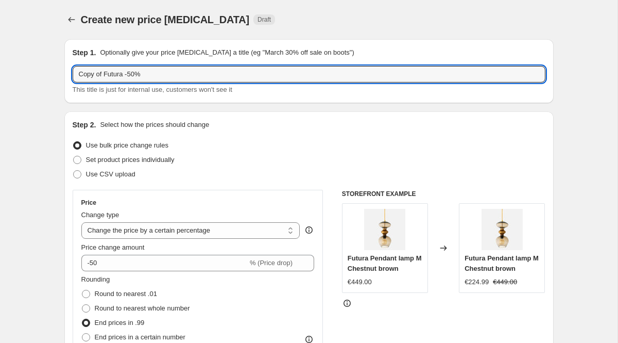
drag, startPoint x: 104, startPoint y: 74, endPoint x: 32, endPoint y: 74, distance: 71.6
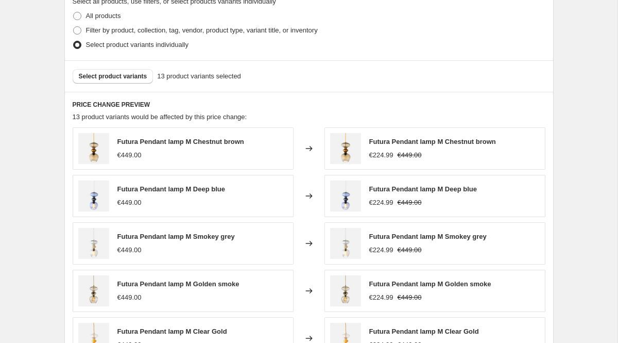
scroll to position [719, 0]
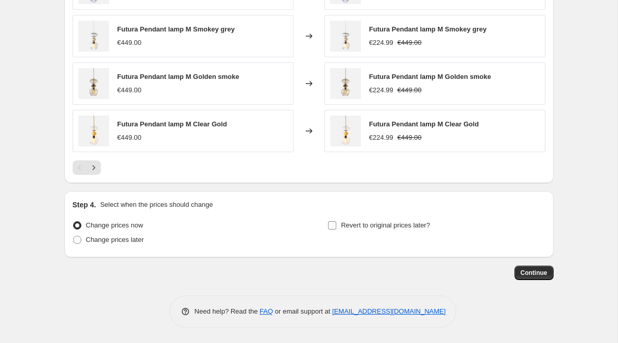
type input "29/9 Futura -50%"
click at [395, 228] on span "Revert to original prices later?" at bounding box center [385, 225] width 89 height 8
click at [336, 228] on input "Revert to original prices later?" at bounding box center [332, 225] width 8 height 8
checkbox input "true"
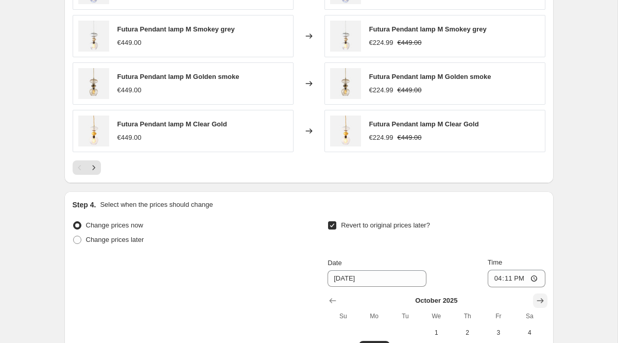
click at [537, 298] on icon "Show next month, November 2025" at bounding box center [540, 300] width 10 height 10
click at [537, 298] on icon "Show next month, December 2025" at bounding box center [540, 300] width 10 height 10
click at [372, 338] on button "1" at bounding box center [374, 332] width 31 height 16
click at [539, 300] on icon "Show next month, January 2026" at bounding box center [540, 300] width 7 height 5
click at [473, 334] on span "1" at bounding box center [467, 332] width 23 height 8
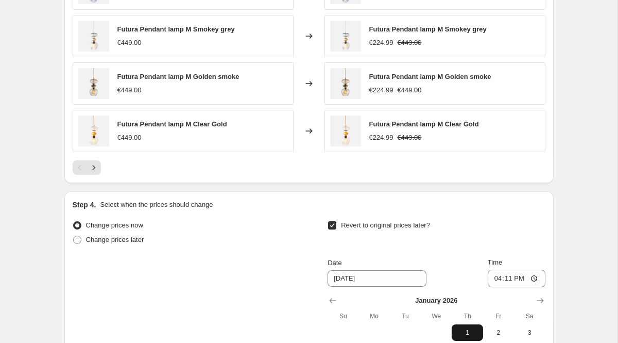
type input "[DATE]"
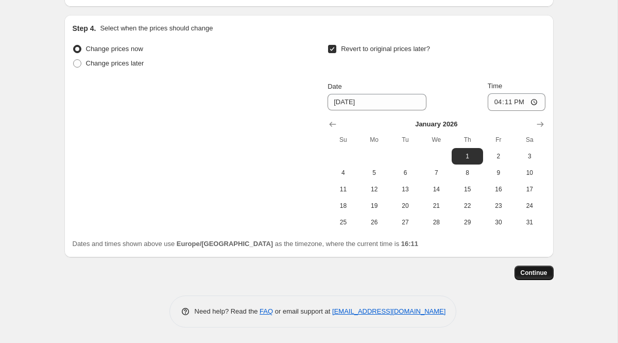
click at [528, 269] on span "Continue" at bounding box center [534, 272] width 27 height 8
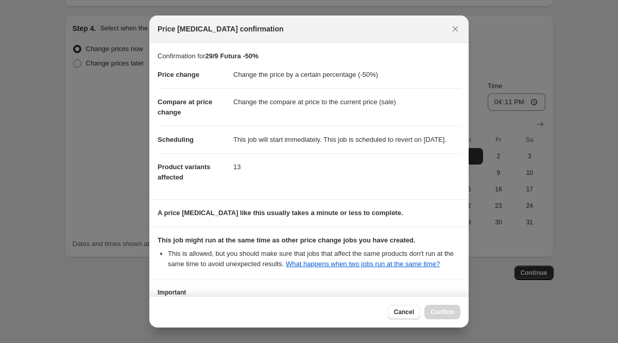
scroll to position [112, 0]
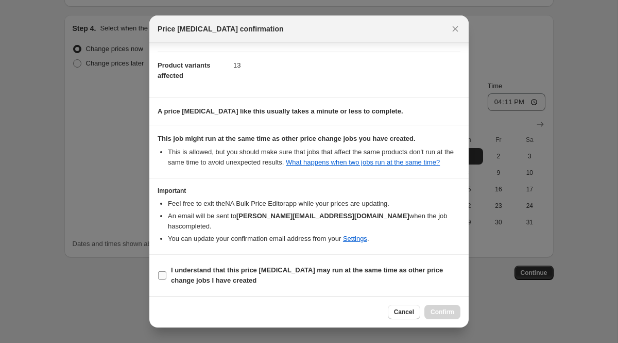
click at [366, 267] on b "I understand that this price [MEDICAL_DATA] may run at the same time as other p…" at bounding box center [307, 275] width 272 height 18
click at [166, 271] on input "I understand that this price [MEDICAL_DATA] may run at the same time as other p…" at bounding box center [162, 275] width 8 height 8
checkbox input "true"
click at [442, 309] on span "Confirm" at bounding box center [443, 312] width 24 height 8
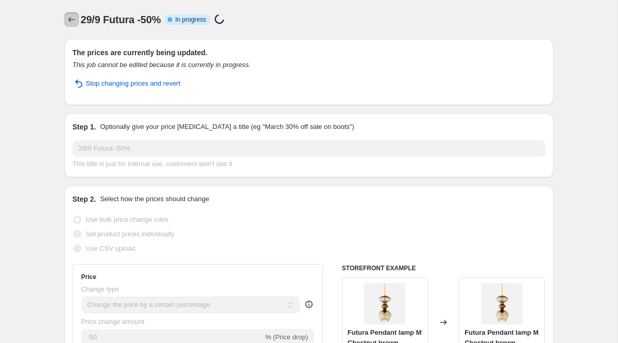
click at [73, 20] on icon "Price change jobs" at bounding box center [71, 19] width 10 height 10
